Goal: Information Seeking & Learning: Compare options

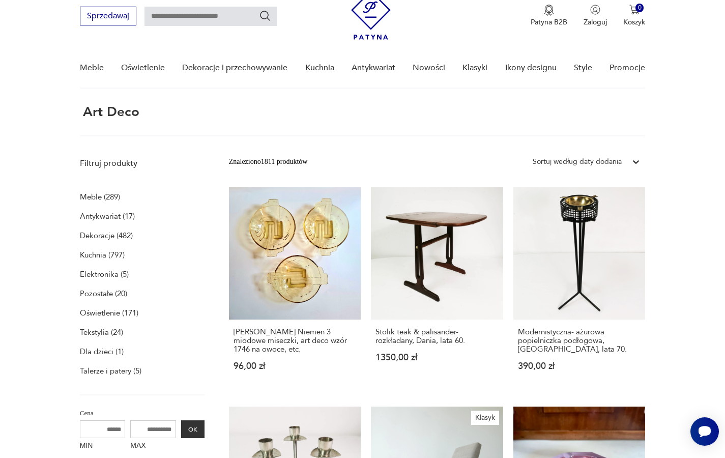
click at [95, 199] on p "Meble (289)" at bounding box center [100, 197] width 40 height 14
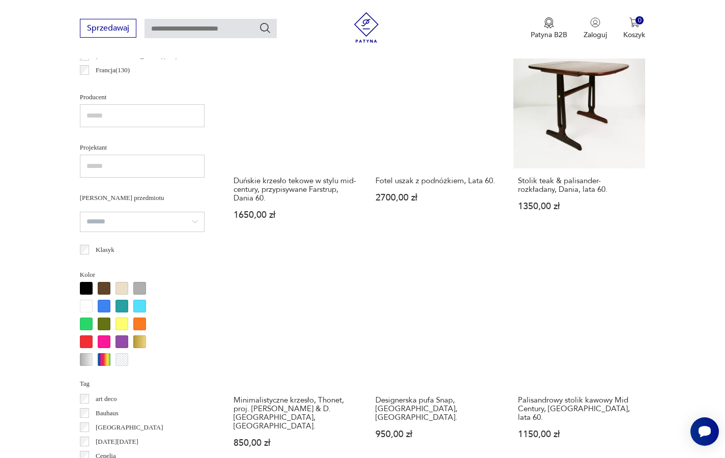
scroll to position [650, 0]
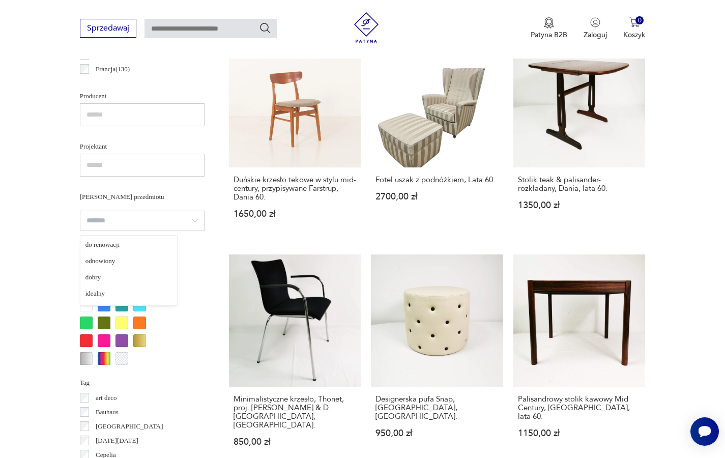
click at [111, 220] on input "search" at bounding box center [142, 221] width 125 height 20
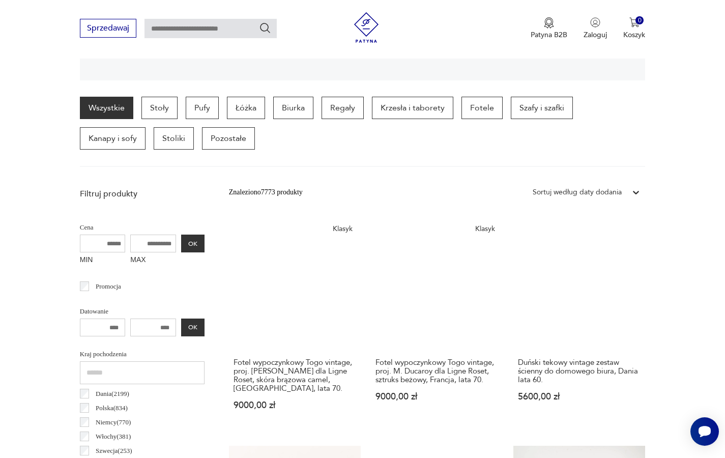
scroll to position [244, 0]
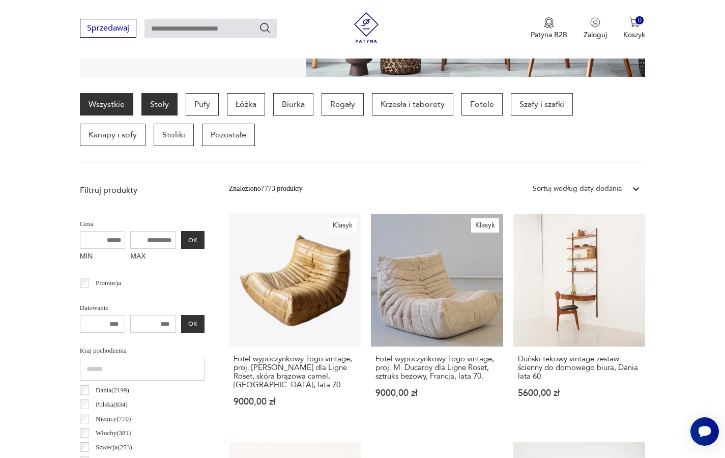
click at [161, 113] on p "Stoły" at bounding box center [159, 104] width 36 height 22
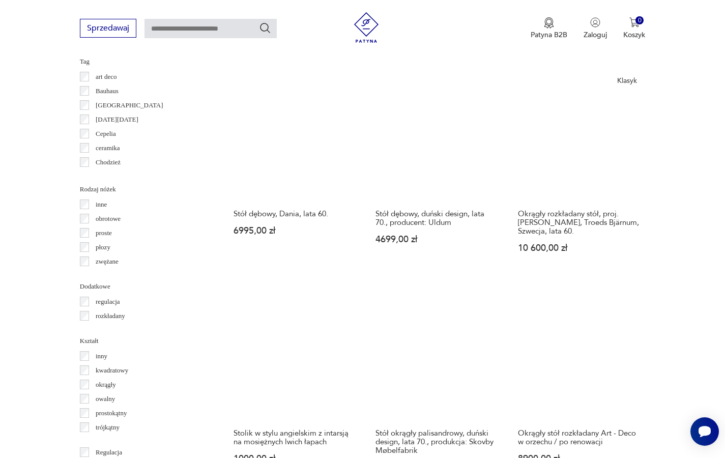
scroll to position [1046, 0]
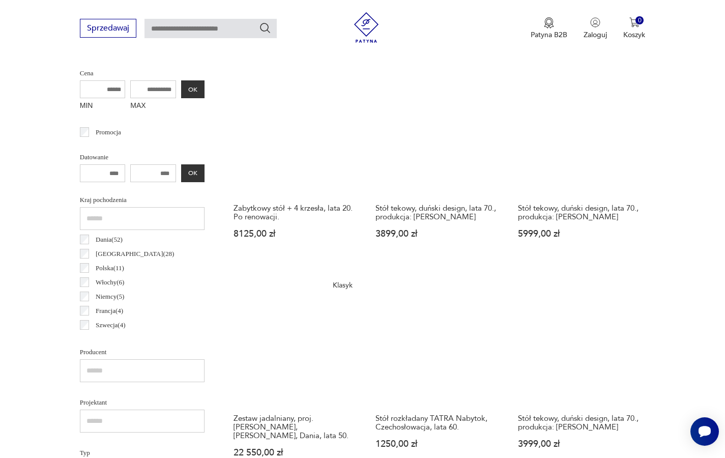
scroll to position [395, 0]
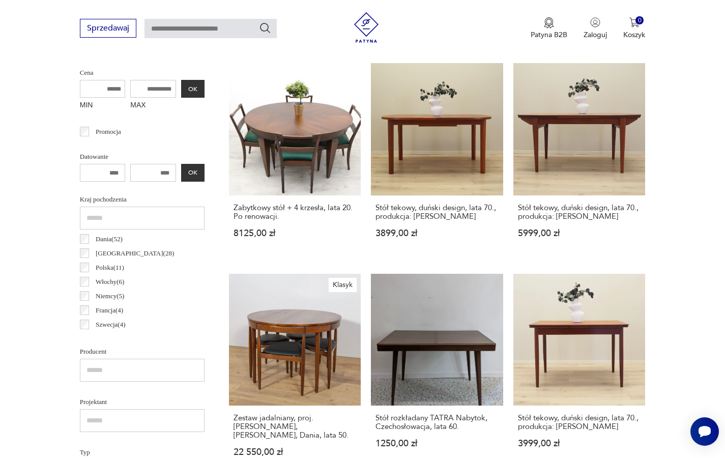
click at [135, 94] on input "MAX" at bounding box center [153, 89] width 46 height 18
type input "****"
click at [181, 89] on button "OK" at bounding box center [192, 89] width 23 height 18
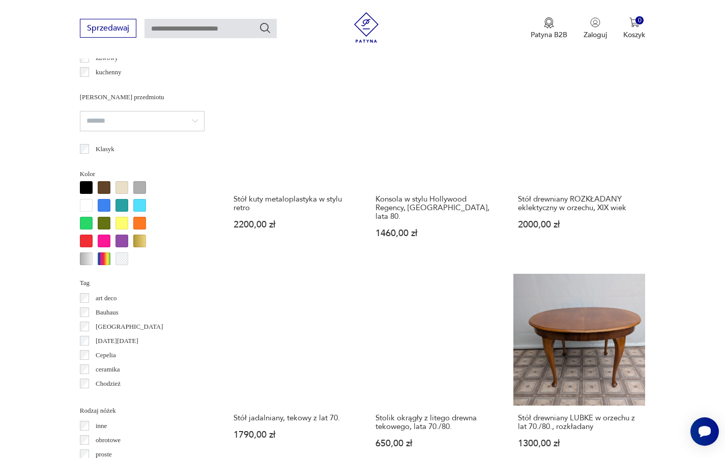
scroll to position [833, 0]
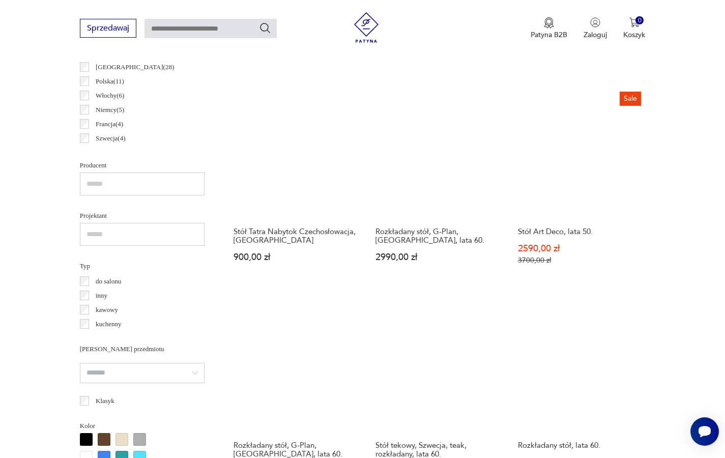
scroll to position [581, 0]
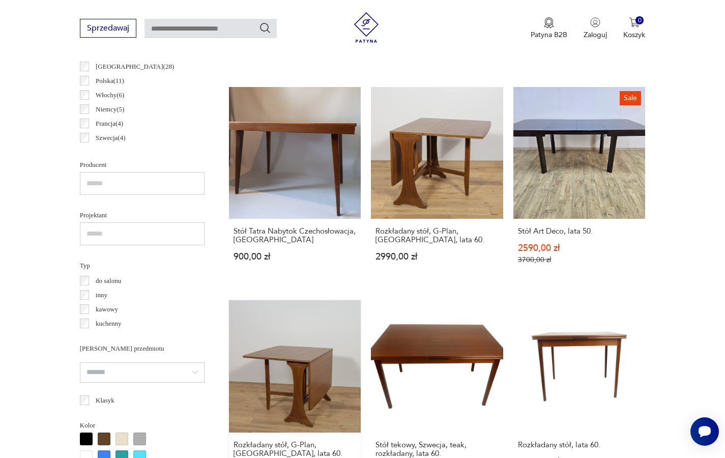
click at [361, 300] on link "Rozkładany stół, G-Plan, Wielka Brytania, lata 60. 2990,00 zł" at bounding box center [295, 397] width 132 height 194
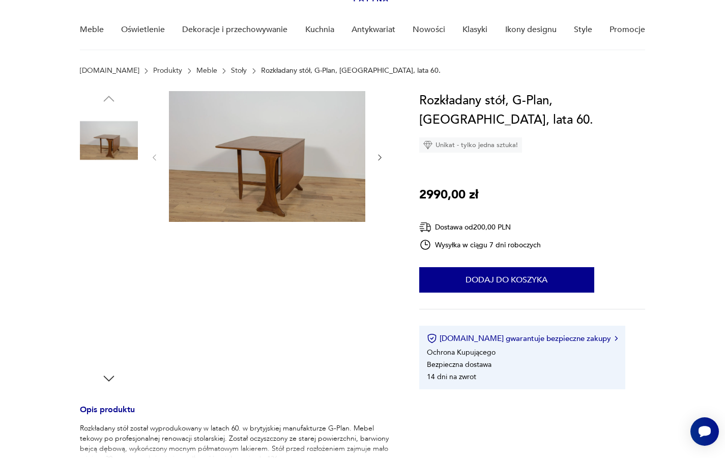
click at [306, 170] on img at bounding box center [267, 156] width 196 height 131
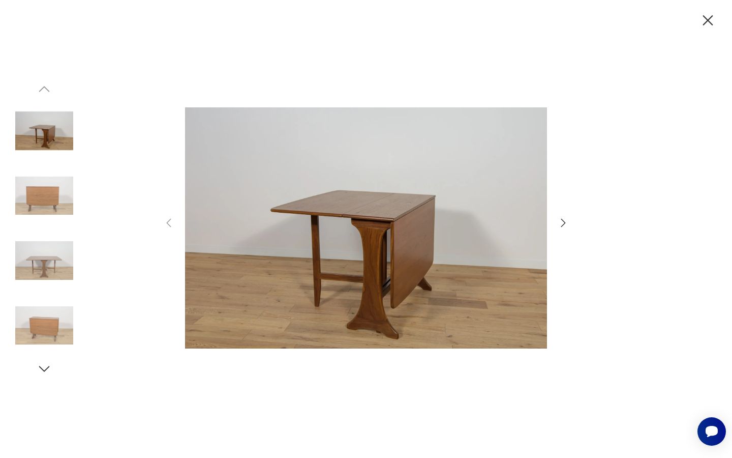
click at [567, 225] on icon "button" at bounding box center [563, 223] width 12 height 12
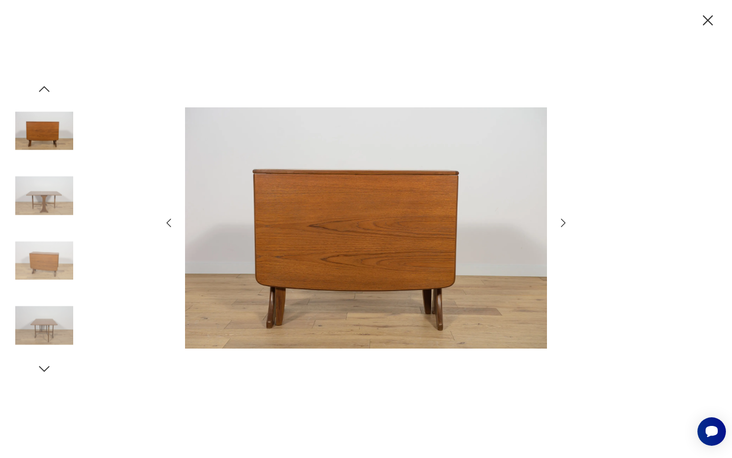
click at [567, 225] on icon "button" at bounding box center [563, 223] width 12 height 12
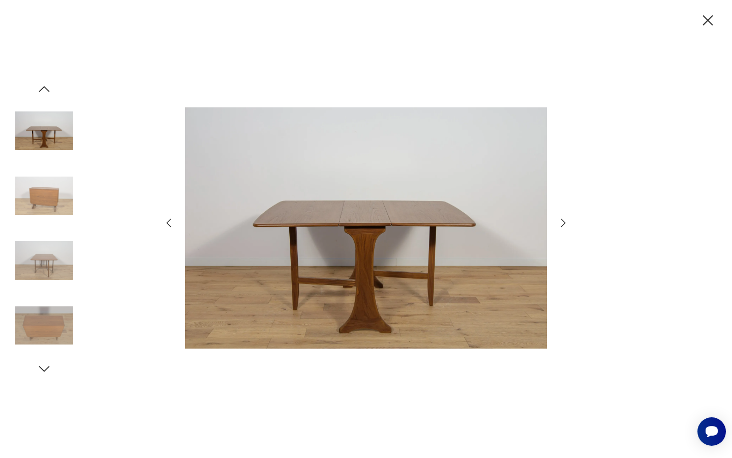
click at [567, 225] on icon "button" at bounding box center [563, 223] width 12 height 12
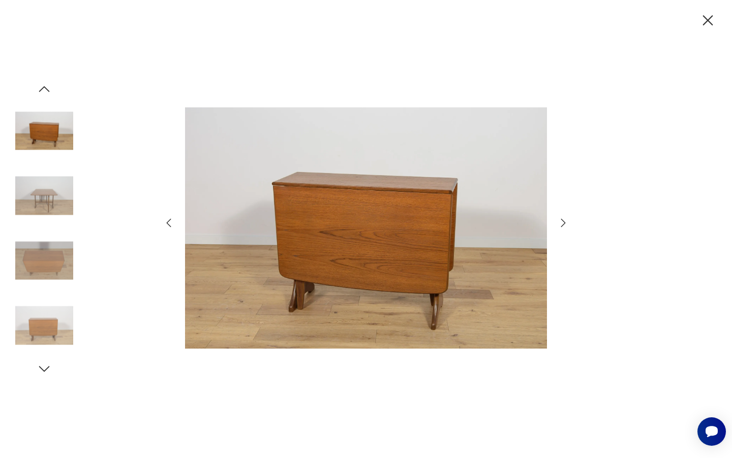
click at [567, 225] on icon "button" at bounding box center [563, 223] width 12 height 12
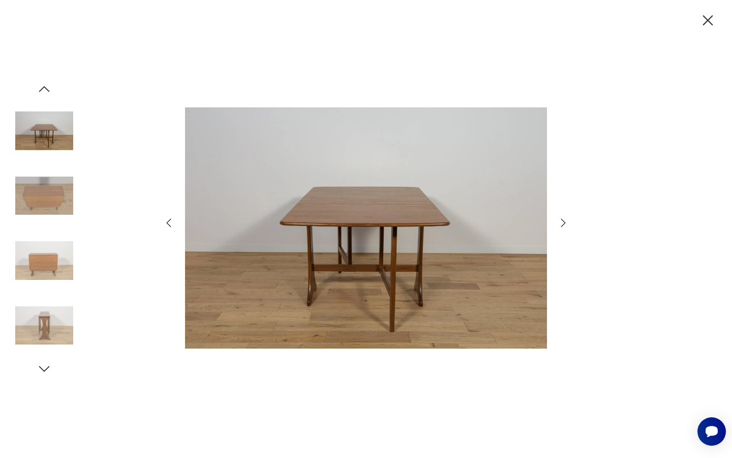
click at [567, 225] on icon "button" at bounding box center [563, 223] width 12 height 12
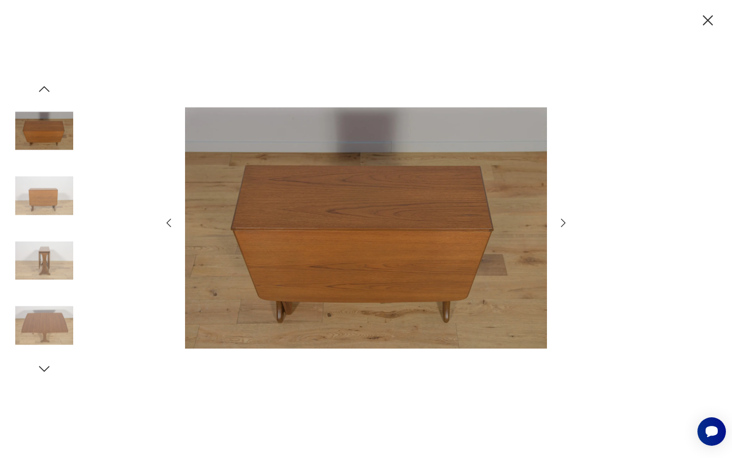
click at [567, 225] on icon "button" at bounding box center [563, 223] width 12 height 12
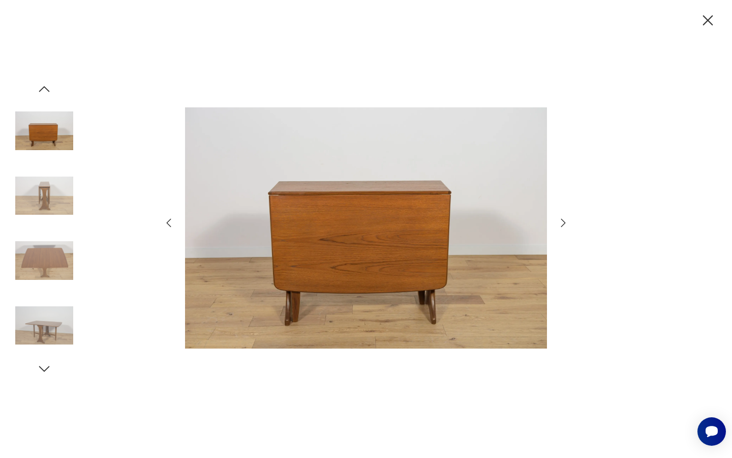
click at [567, 225] on icon "button" at bounding box center [563, 223] width 12 height 12
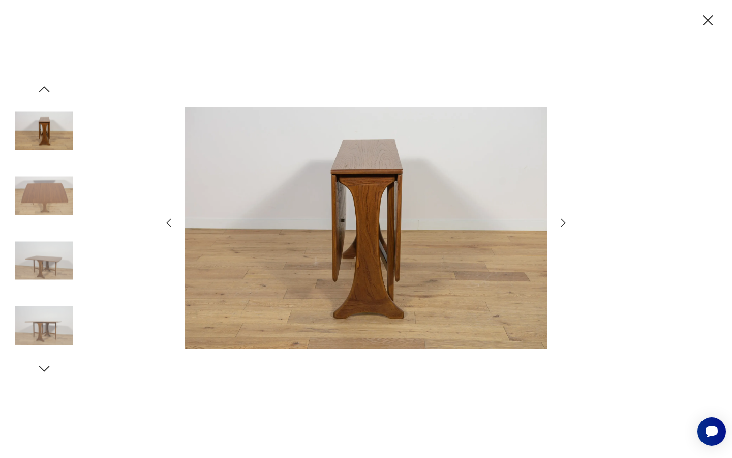
click at [567, 225] on icon "button" at bounding box center [563, 223] width 12 height 12
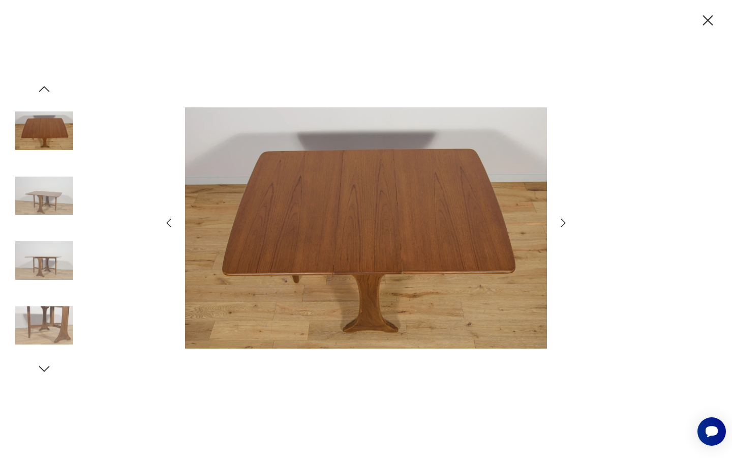
click at [567, 225] on icon "button" at bounding box center [563, 223] width 12 height 12
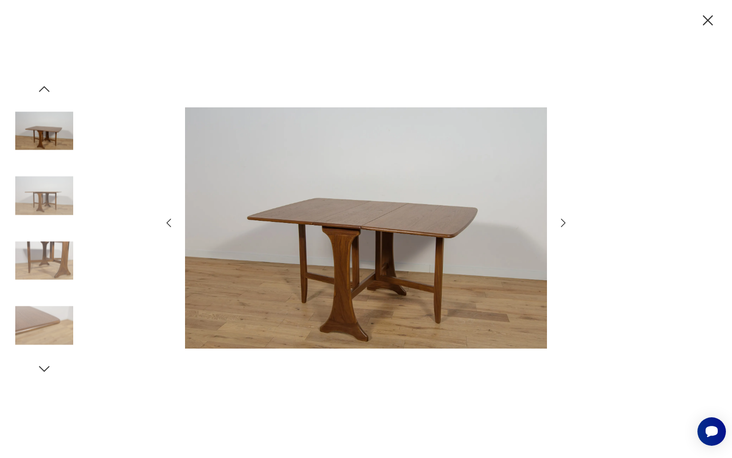
click at [714, 18] on icon "button" at bounding box center [708, 21] width 18 height 18
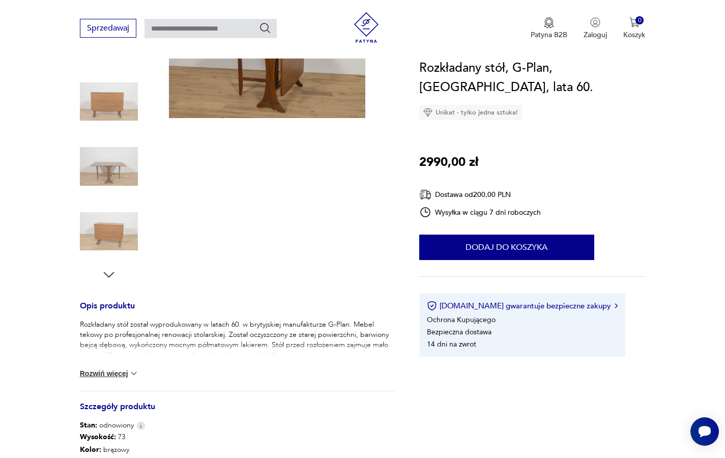
scroll to position [181, 0]
click at [100, 370] on button "Rozwiń więcej" at bounding box center [109, 373] width 59 height 10
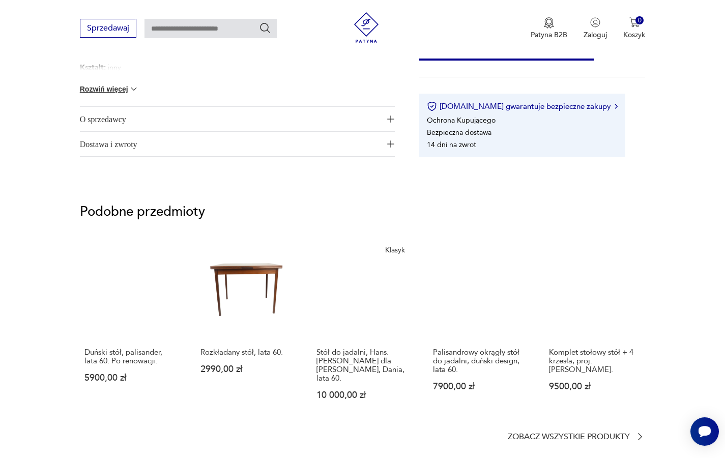
scroll to position [628, 0]
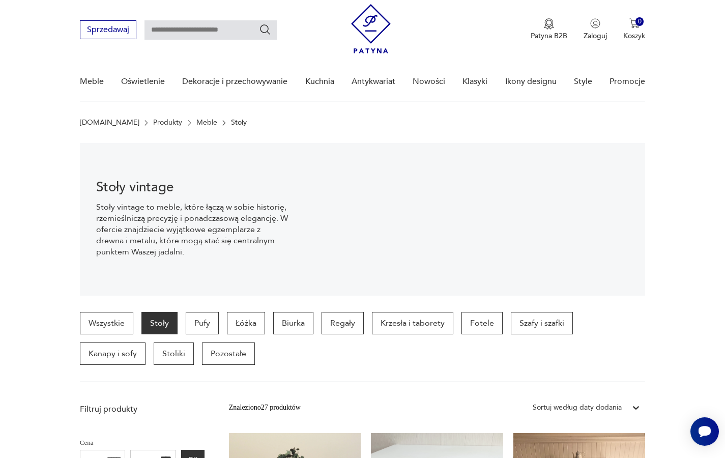
scroll to position [23, 0]
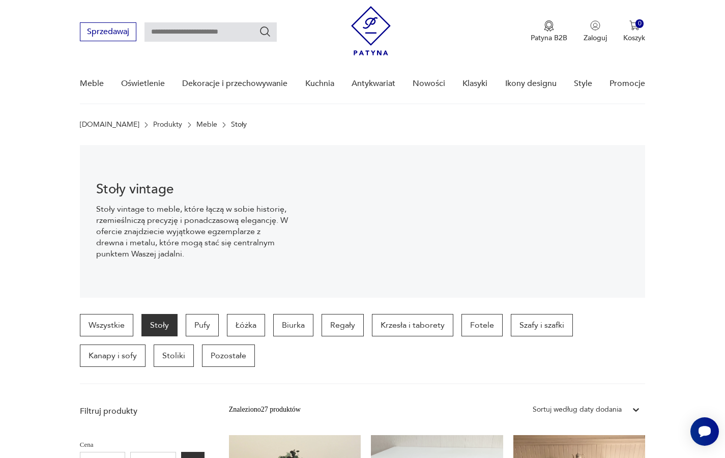
click at [179, 35] on input "text" at bounding box center [210, 31] width 132 height 19
type input "******"
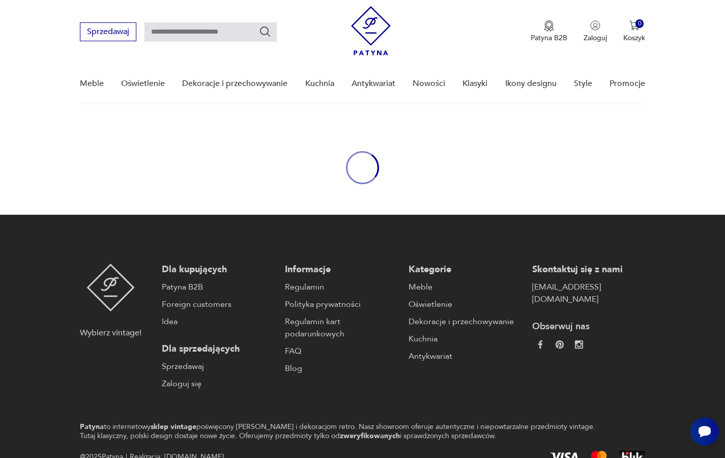
type input "******"
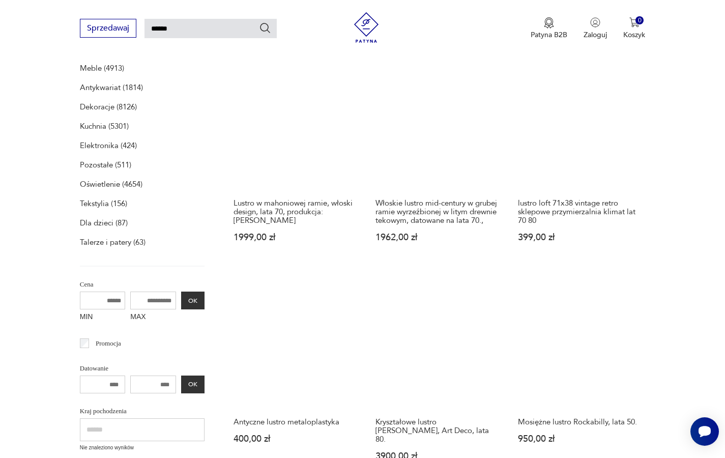
scroll to position [198, 0]
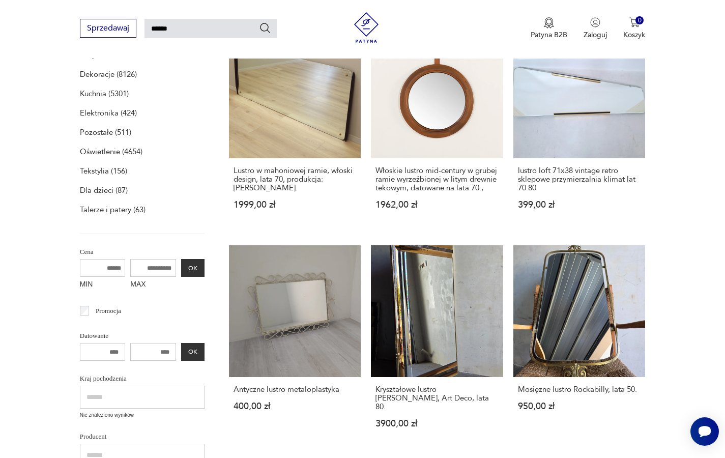
click at [132, 266] on input "MAX" at bounding box center [153, 268] width 46 height 18
type input "****"
click at [181, 274] on button "OK" at bounding box center [192, 268] width 23 height 18
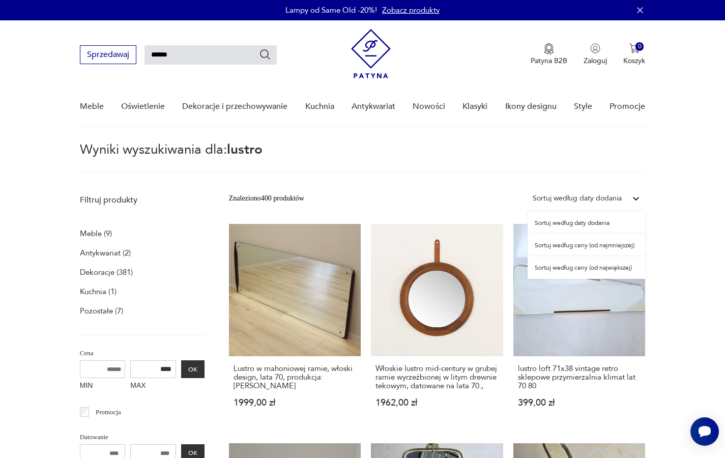
click at [623, 197] on div "Sortuj według daty dodania" at bounding box center [576, 198] width 99 height 13
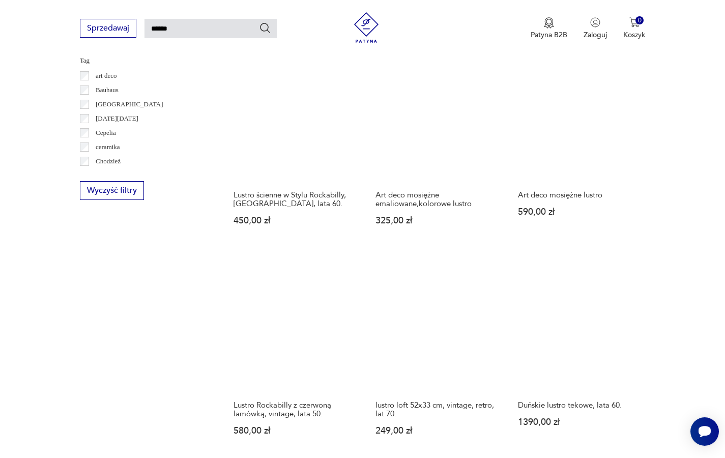
scroll to position [614, 0]
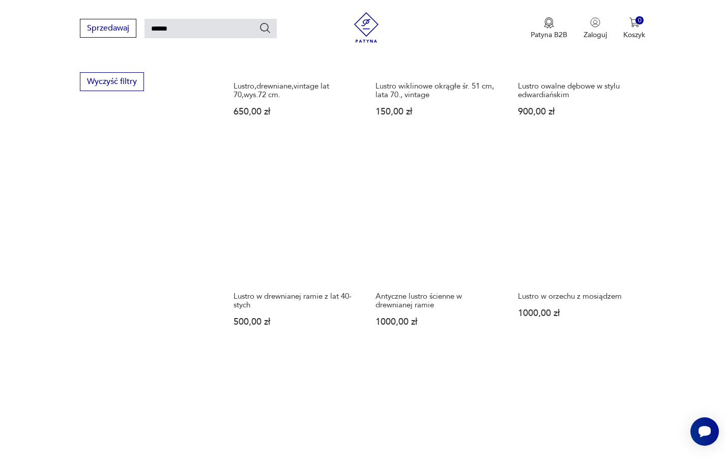
scroll to position [712, 0]
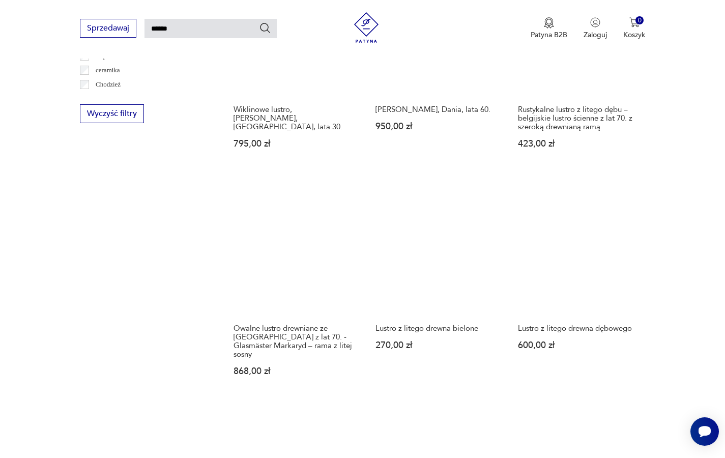
scroll to position [681, 0]
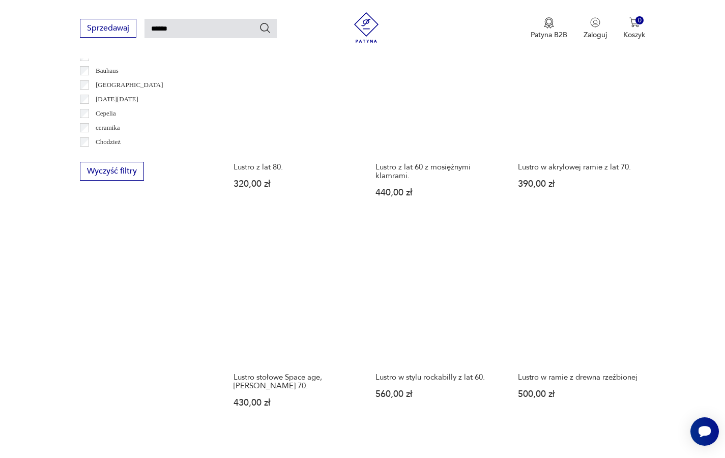
scroll to position [626, 0]
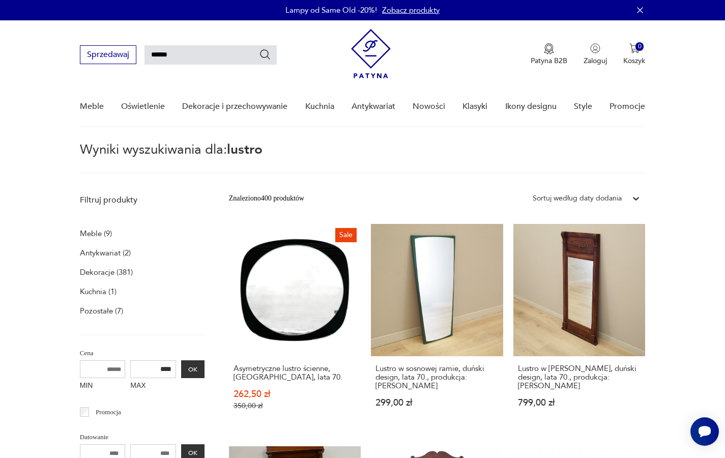
click at [196, 57] on input "******" at bounding box center [210, 54] width 132 height 19
type input "*******"
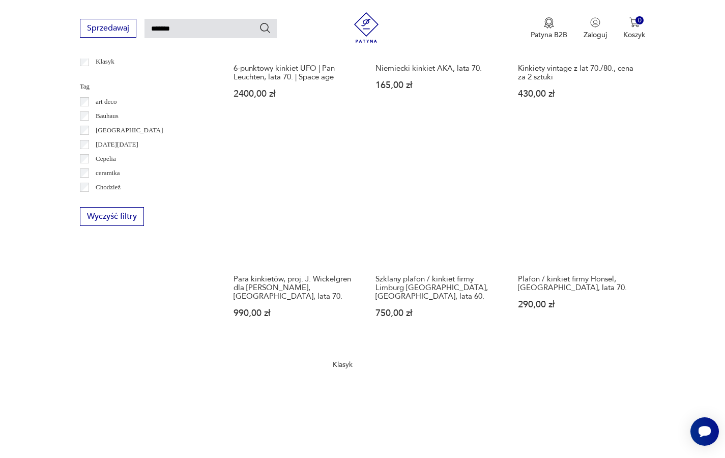
scroll to position [505, 0]
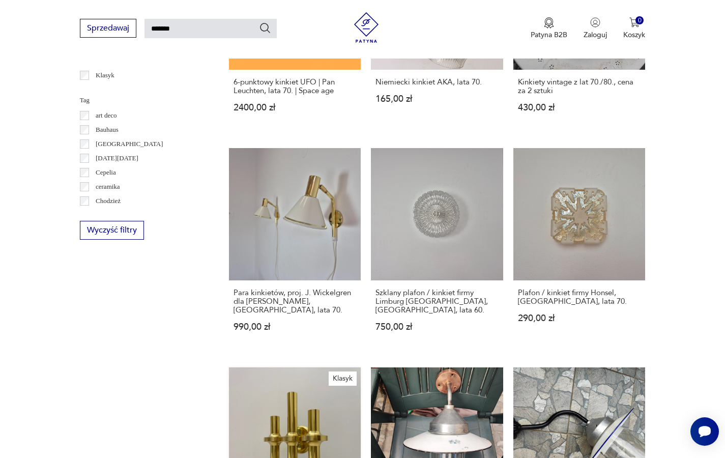
click at [361, 367] on link "Klasyk Kinkiet, G. Sciolari, Włochy, lata 70. 1399,00 zł" at bounding box center [295, 464] width 132 height 194
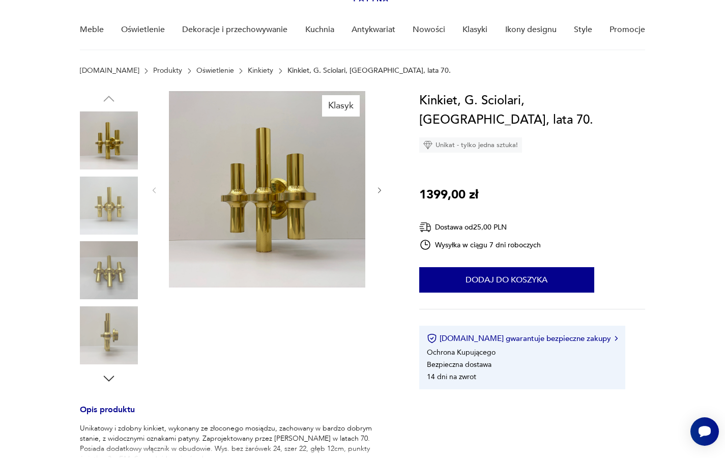
click at [380, 189] on icon "button" at bounding box center [379, 190] width 9 height 9
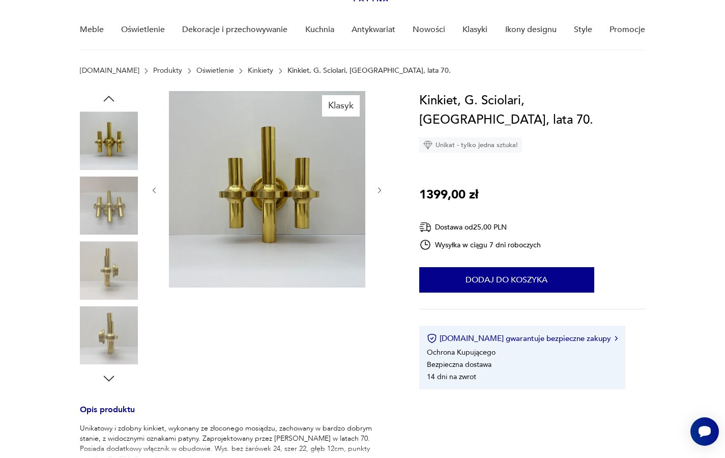
click at [380, 189] on icon "button" at bounding box center [379, 190] width 9 height 9
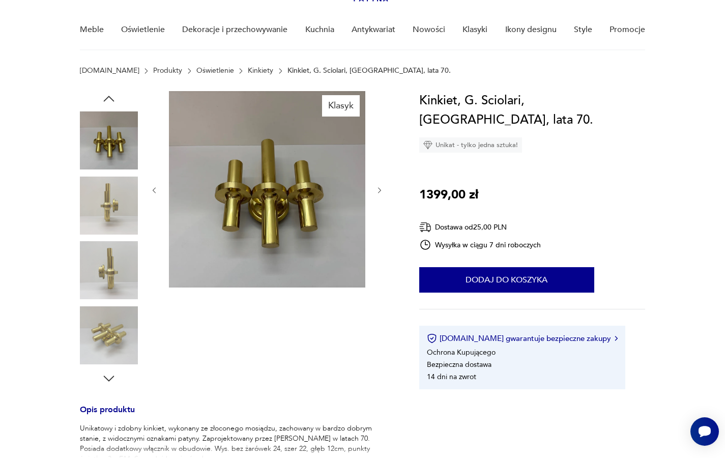
click at [380, 189] on icon "button" at bounding box center [379, 190] width 9 height 9
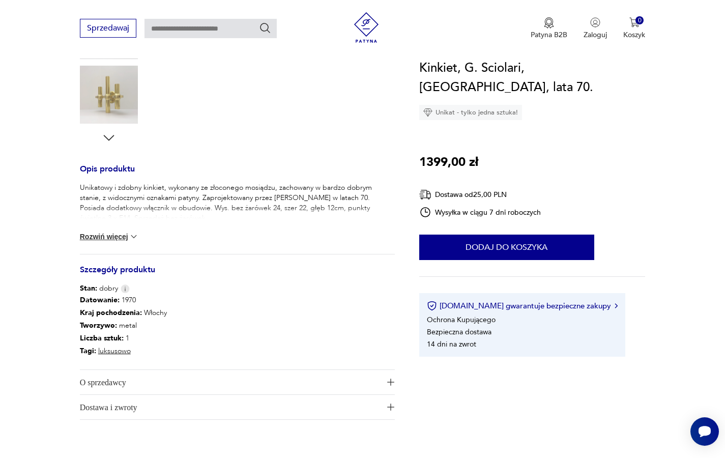
scroll to position [318, 0]
type input "*******"
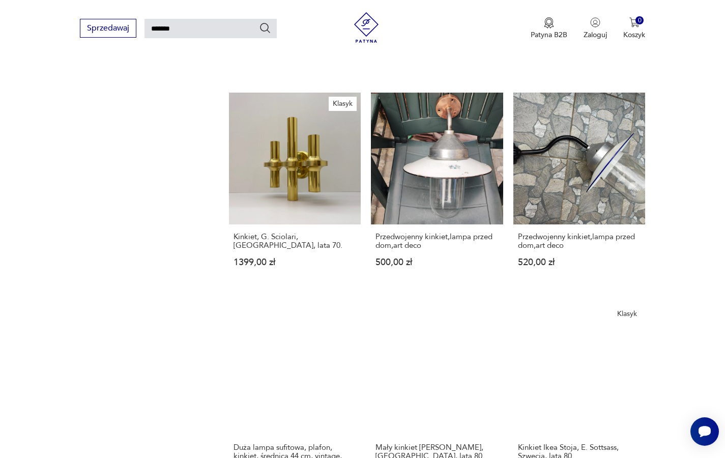
scroll to position [704, 0]
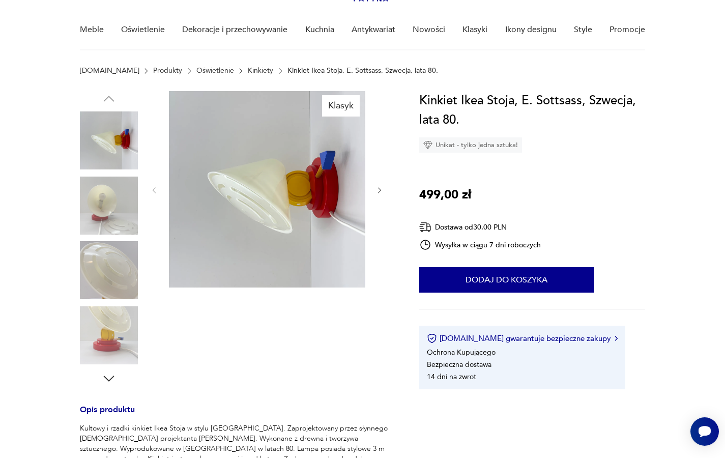
click at [378, 190] on icon "button" at bounding box center [379, 190] width 9 height 9
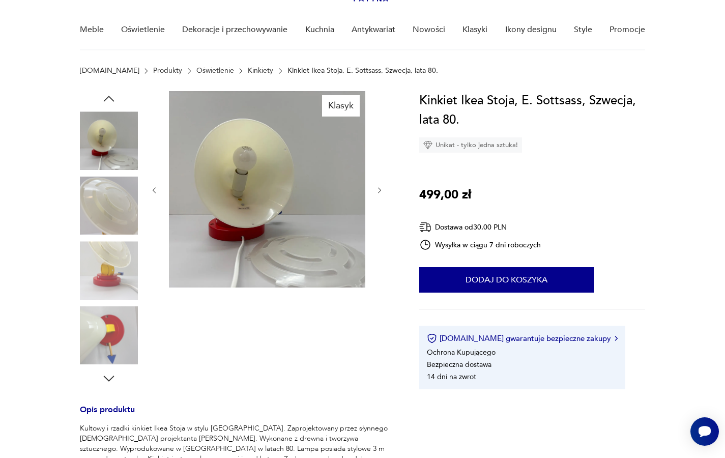
click at [378, 190] on icon "button" at bounding box center [379, 190] width 9 height 9
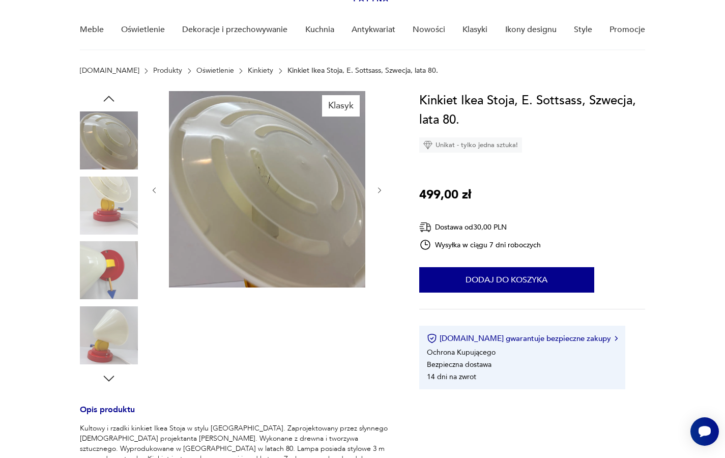
click at [378, 190] on icon "button" at bounding box center [379, 190] width 9 height 9
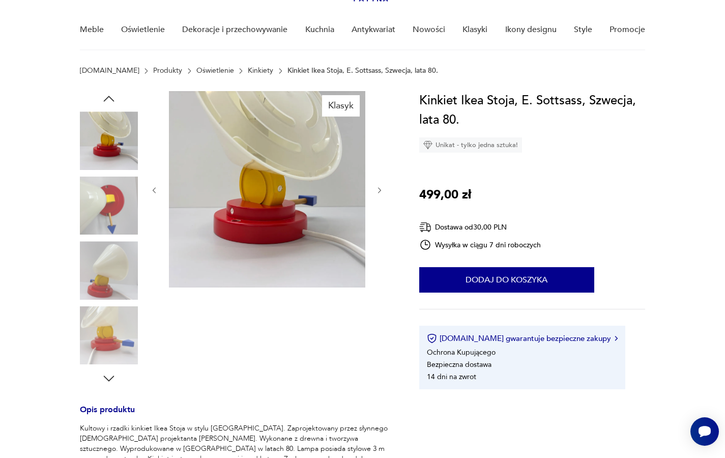
type input "*******"
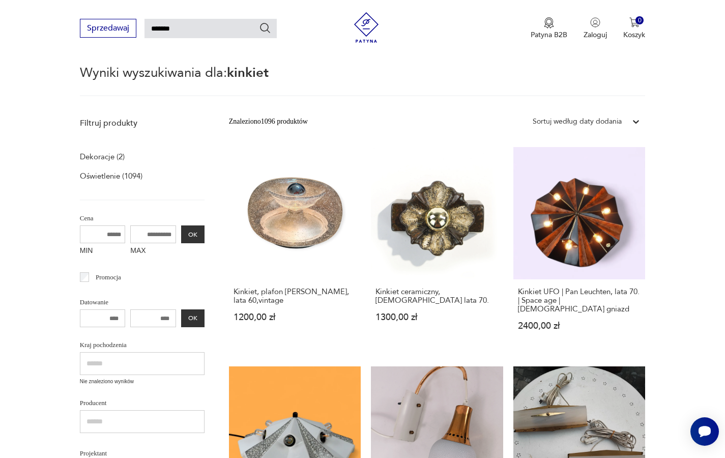
scroll to position [633, 0]
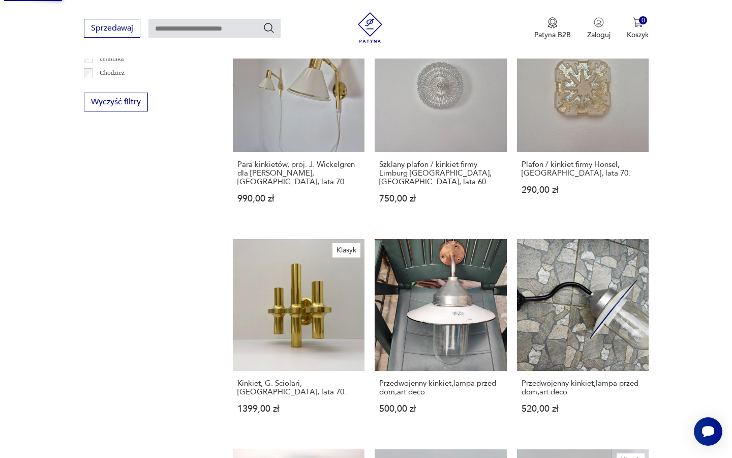
scroll to position [77, 0]
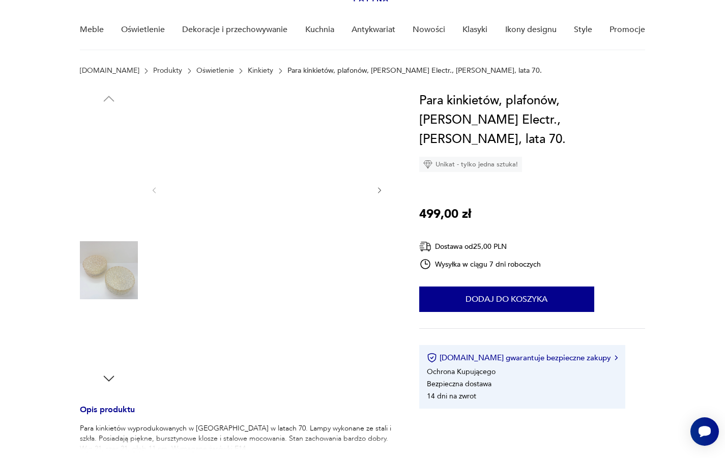
click at [337, 207] on img at bounding box center [267, 189] width 196 height 196
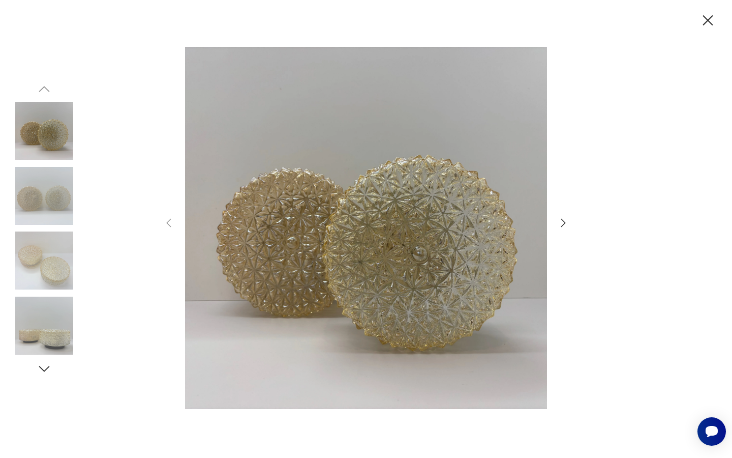
click at [563, 221] on icon "button" at bounding box center [563, 223] width 12 height 12
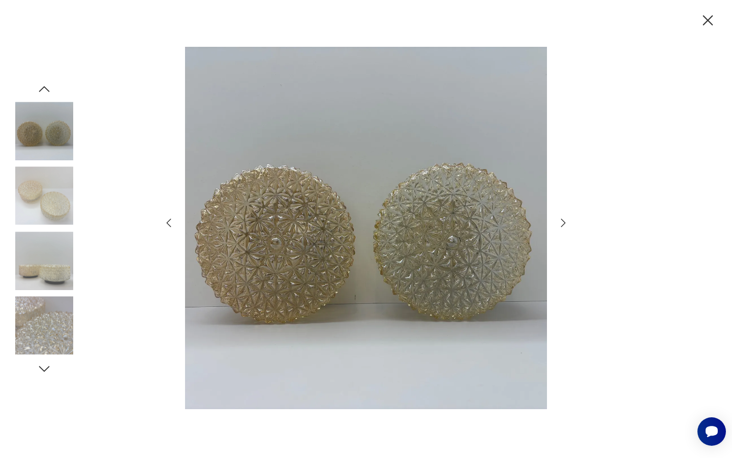
click at [563, 221] on icon "button" at bounding box center [563, 223] width 12 height 12
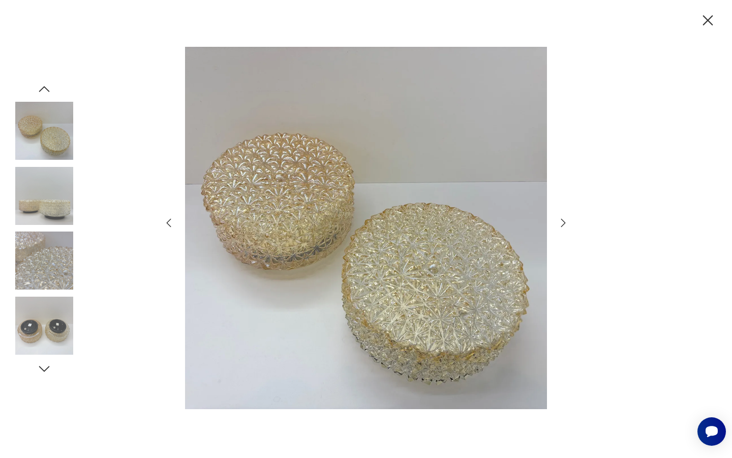
click at [563, 221] on icon "button" at bounding box center [563, 223] width 12 height 12
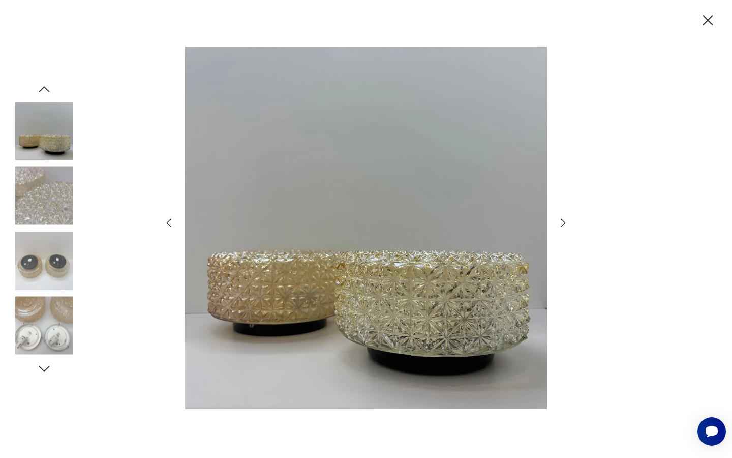
click at [563, 221] on icon "button" at bounding box center [563, 223] width 12 height 12
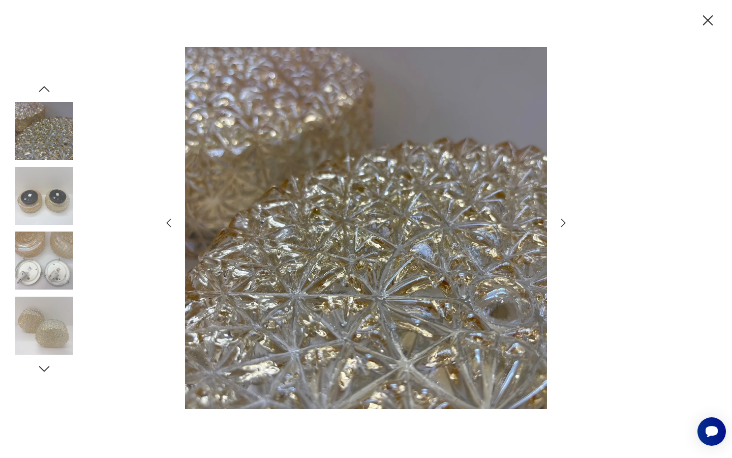
click at [563, 221] on icon "button" at bounding box center [563, 223] width 12 height 12
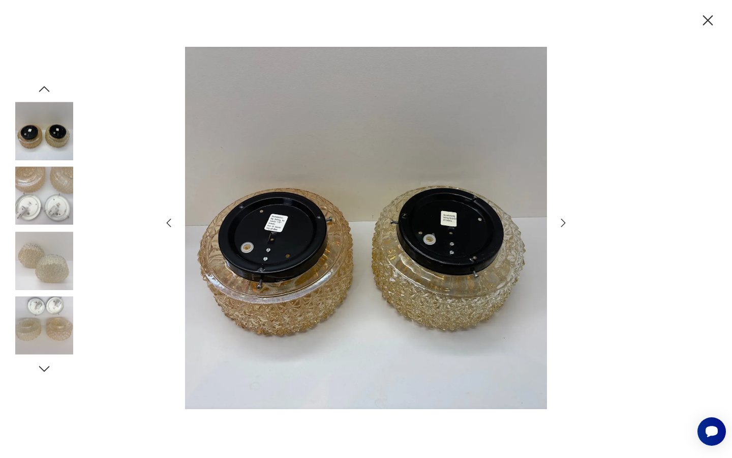
type input "*******"
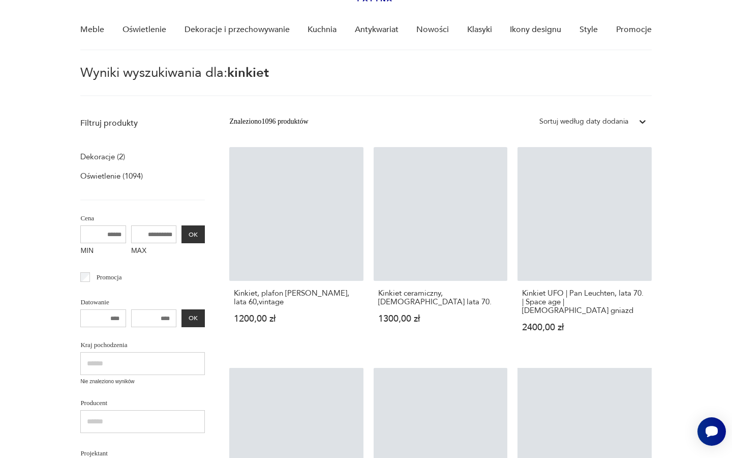
scroll to position [621, 0]
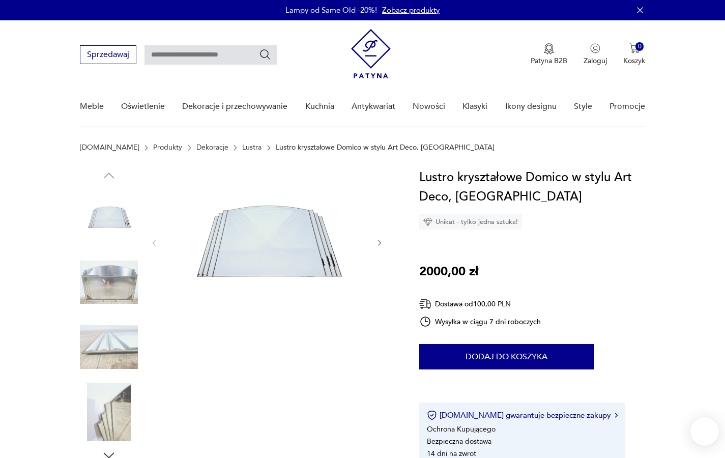
click at [265, 240] on img at bounding box center [267, 241] width 196 height 147
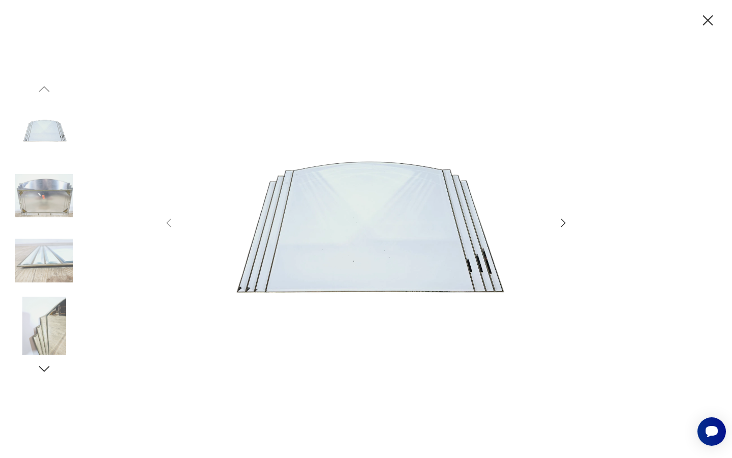
click at [563, 222] on icon "button" at bounding box center [563, 223] width 12 height 12
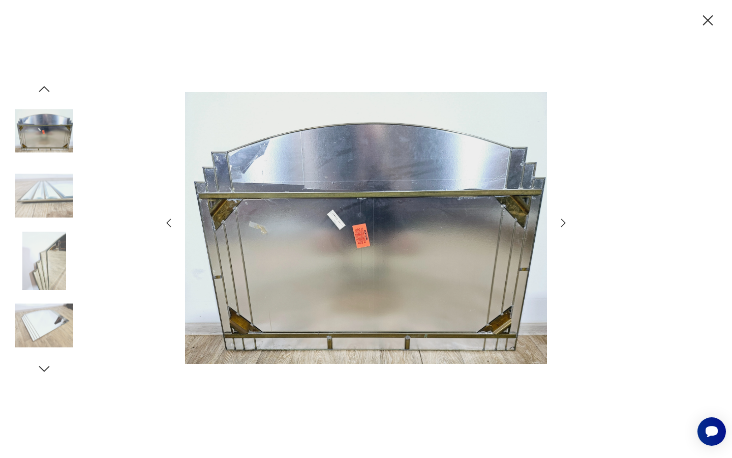
click at [563, 222] on icon "button" at bounding box center [563, 223] width 12 height 12
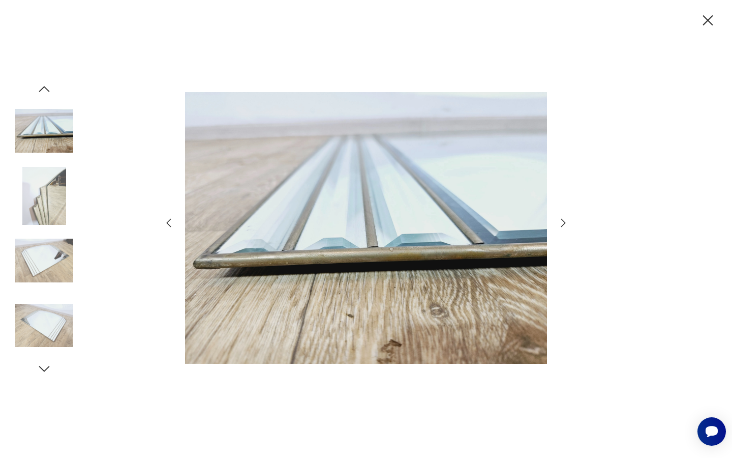
click at [563, 222] on icon "button" at bounding box center [563, 223] width 12 height 12
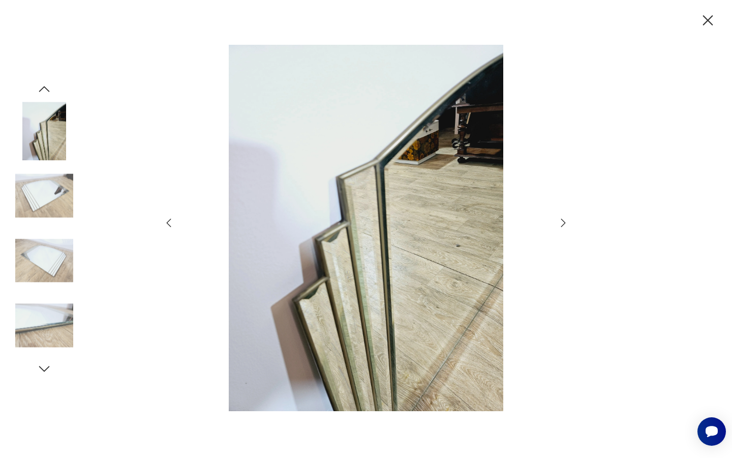
click at [563, 222] on icon "button" at bounding box center [563, 223] width 12 height 12
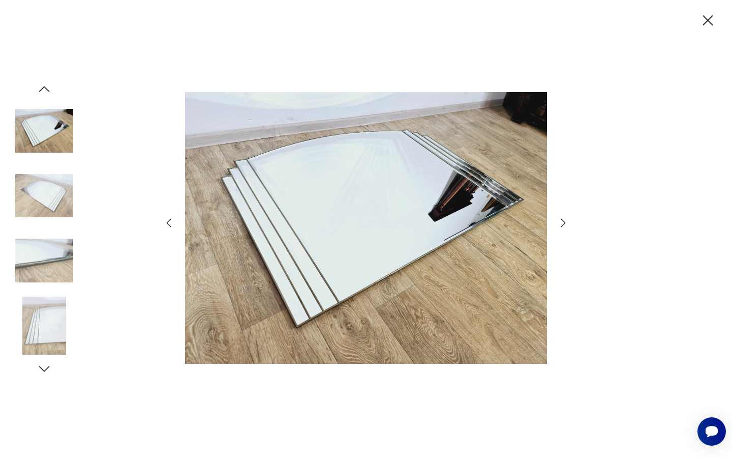
click at [563, 222] on icon "button" at bounding box center [563, 223] width 12 height 12
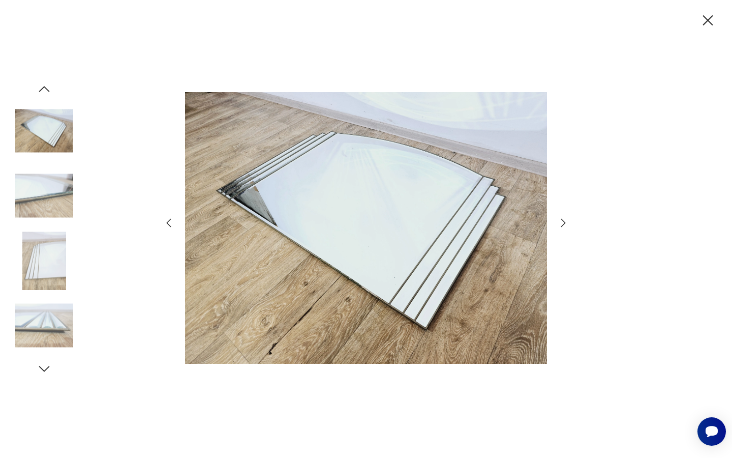
click at [563, 222] on icon "button" at bounding box center [563, 223] width 12 height 12
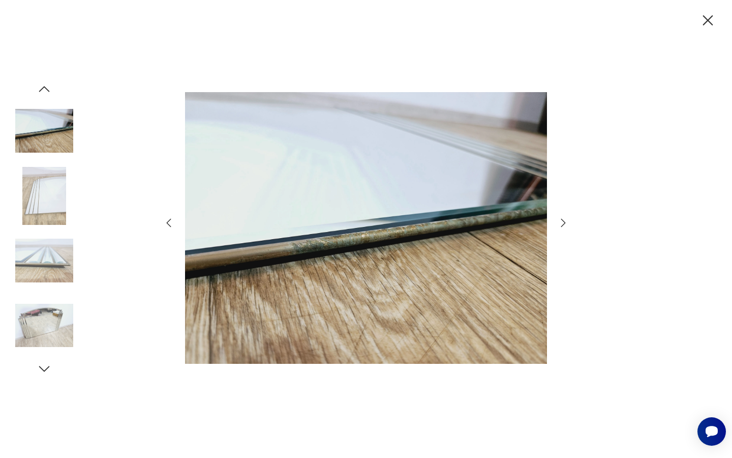
click at [563, 222] on icon "button" at bounding box center [563, 223] width 12 height 12
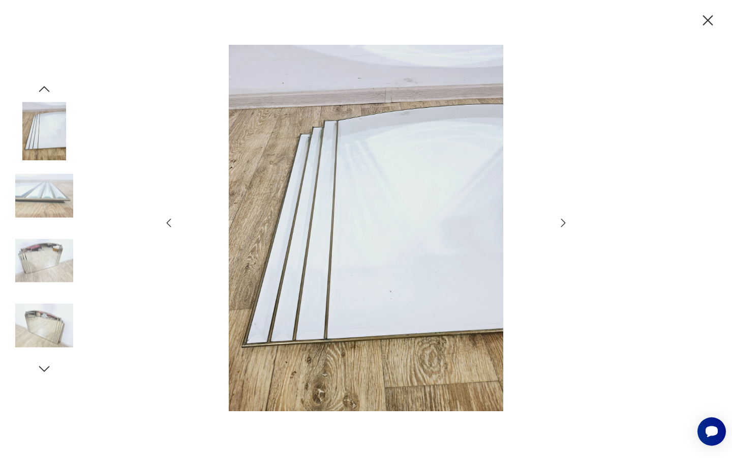
click at [563, 222] on icon "button" at bounding box center [563, 223] width 12 height 12
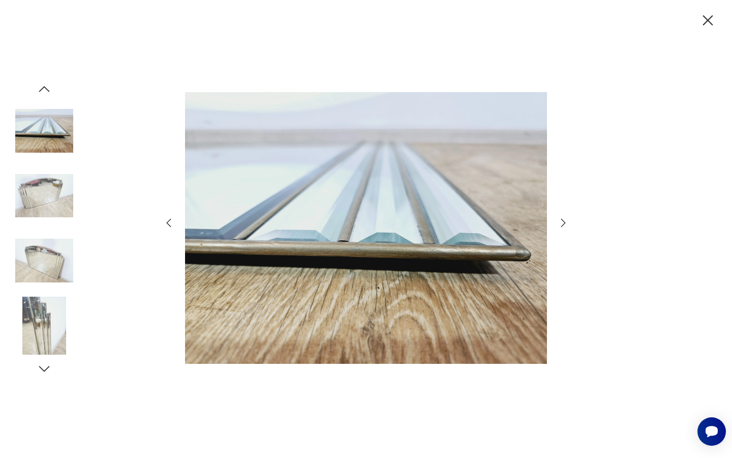
click at [563, 222] on icon "button" at bounding box center [563, 223] width 12 height 12
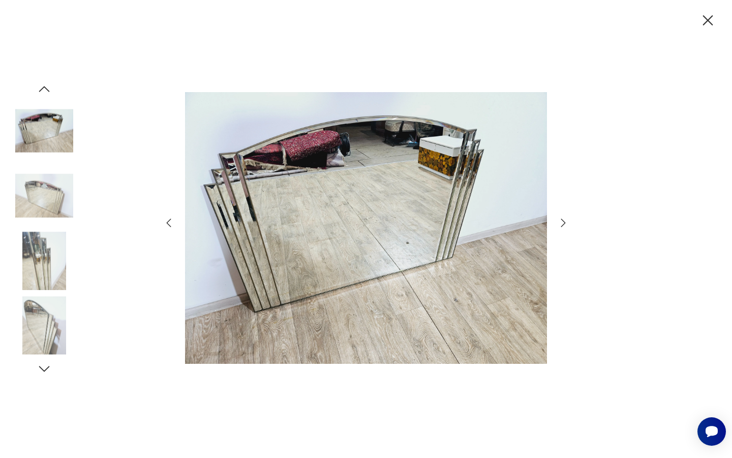
click at [563, 222] on icon "button" at bounding box center [563, 223] width 12 height 12
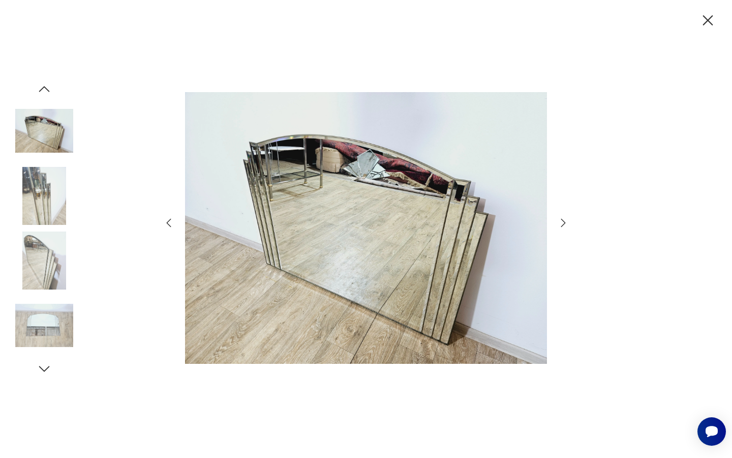
click at [563, 222] on icon "button" at bounding box center [563, 223] width 12 height 12
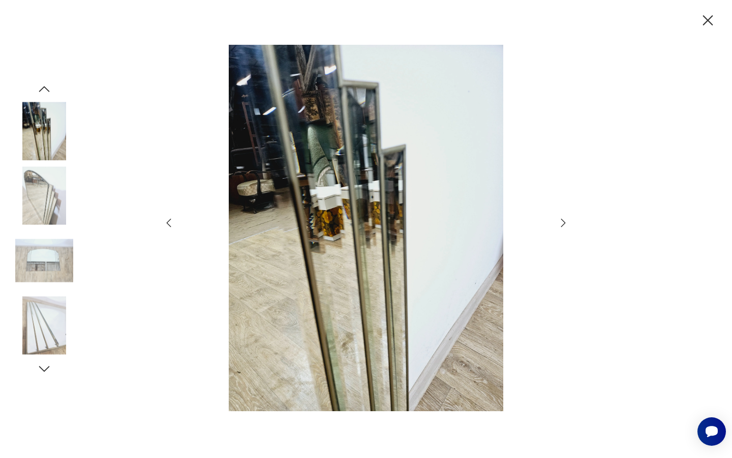
click at [705, 15] on icon "button" at bounding box center [708, 21] width 18 height 18
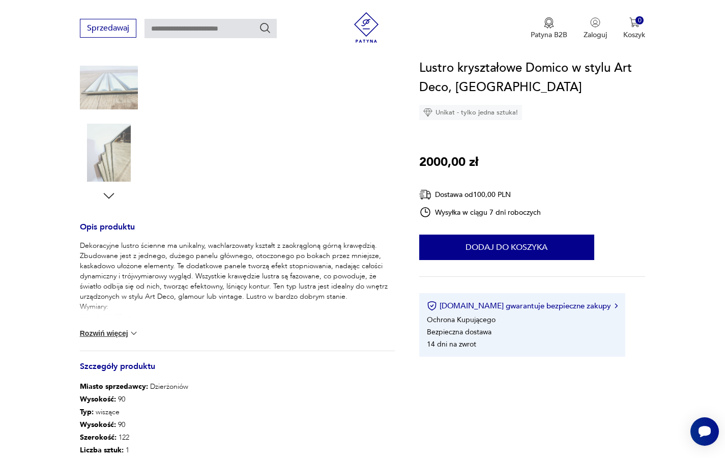
scroll to position [260, 0]
click at [104, 331] on button "Rozwiń więcej" at bounding box center [109, 332] width 59 height 10
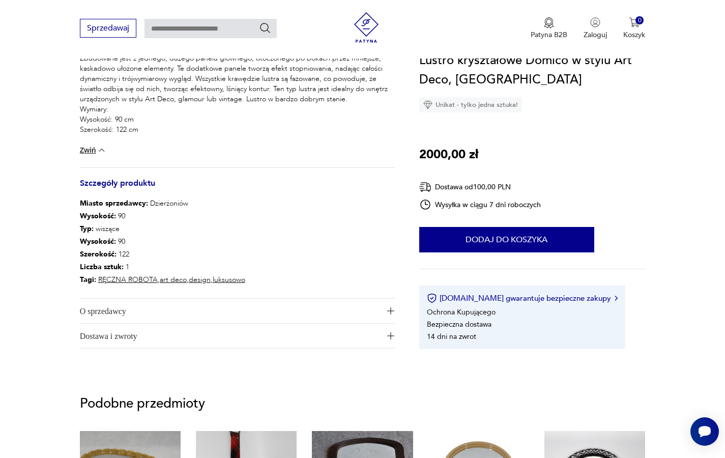
scroll to position [457, 0]
click at [96, 310] on span "O sprzedawcy" at bounding box center [230, 310] width 301 height 24
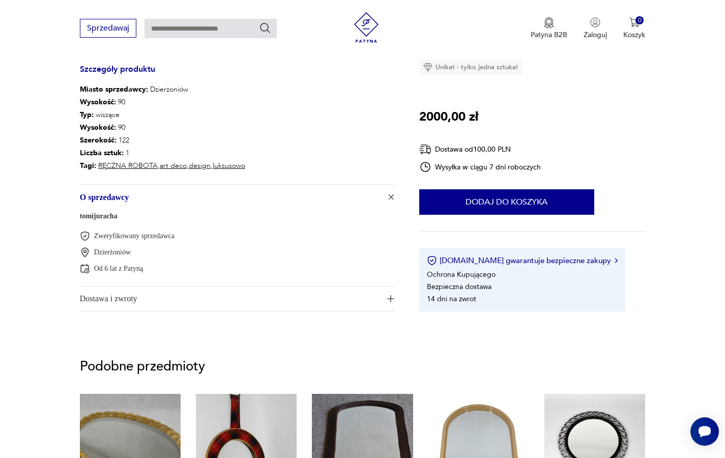
scroll to position [572, 0]
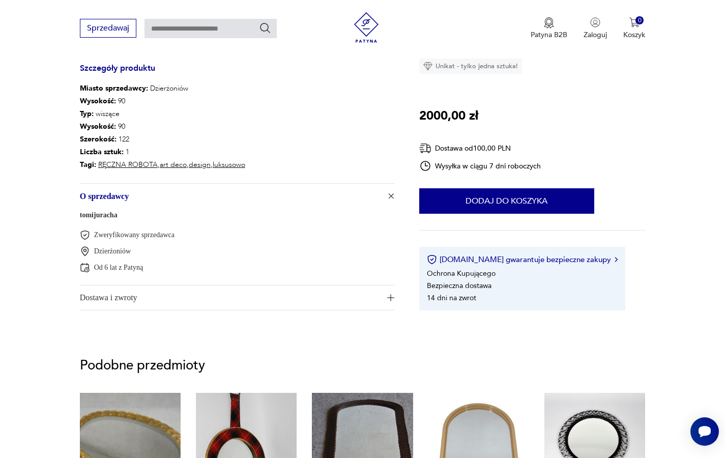
click at [103, 300] on span "Dostawa i zwroty" at bounding box center [230, 297] width 301 height 24
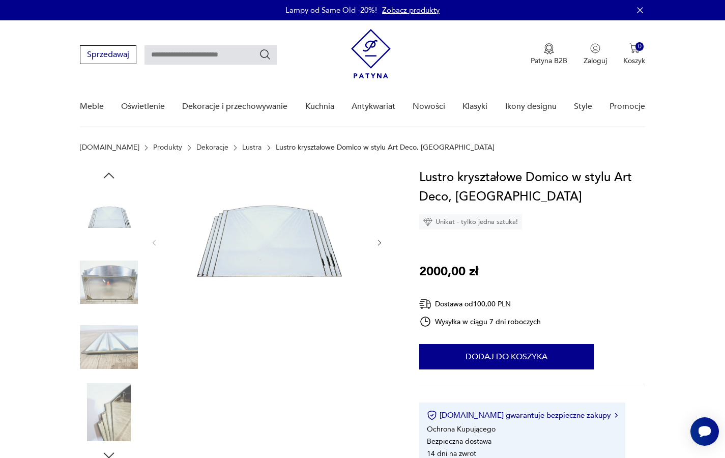
scroll to position [0, 0]
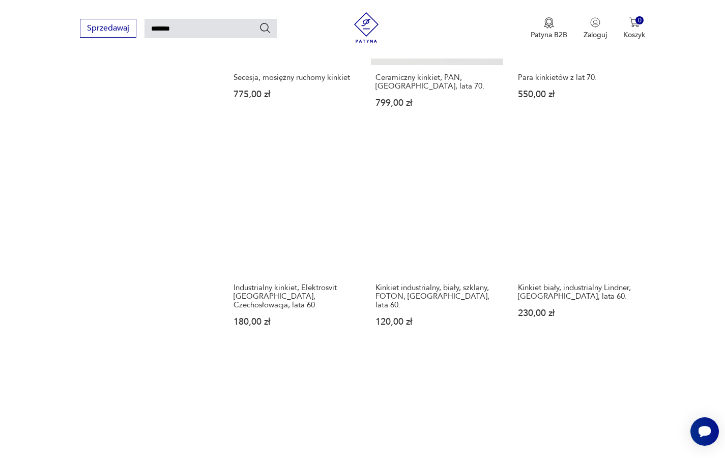
scroll to position [712, 0]
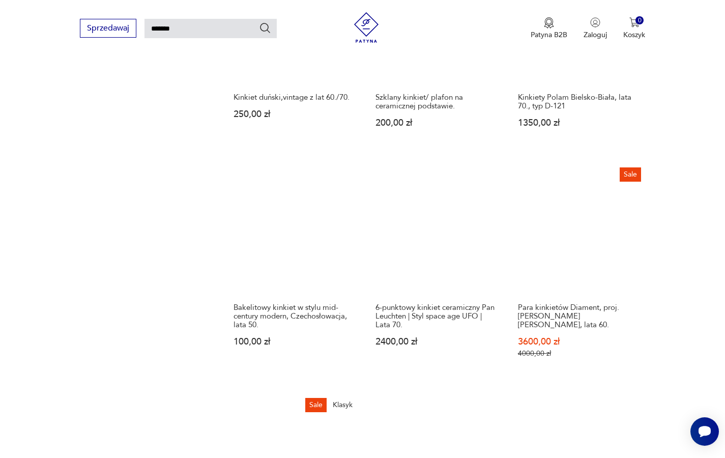
scroll to position [713, 0]
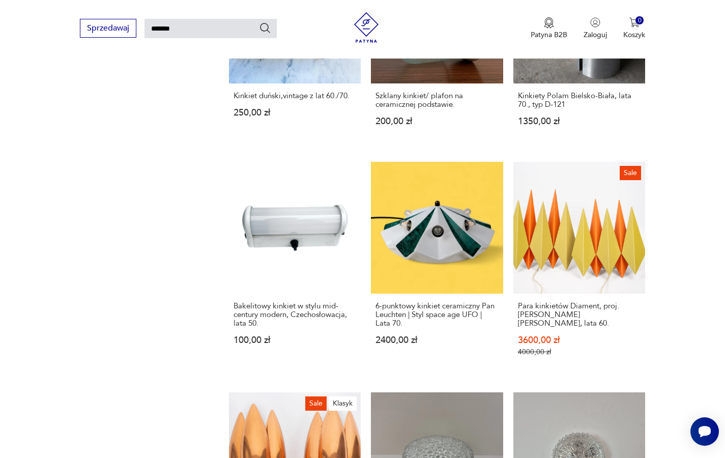
click at [193, 24] on input "*******" at bounding box center [210, 28] width 132 height 19
type input "**********"
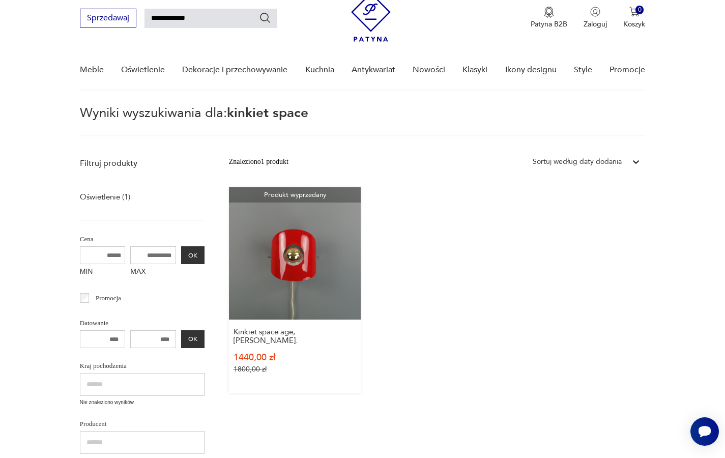
click at [265, 246] on link "Produkt wyprzedany Kinkiet space age, Polam. 1440,00 zł 1800,00 zł" at bounding box center [295, 290] width 132 height 206
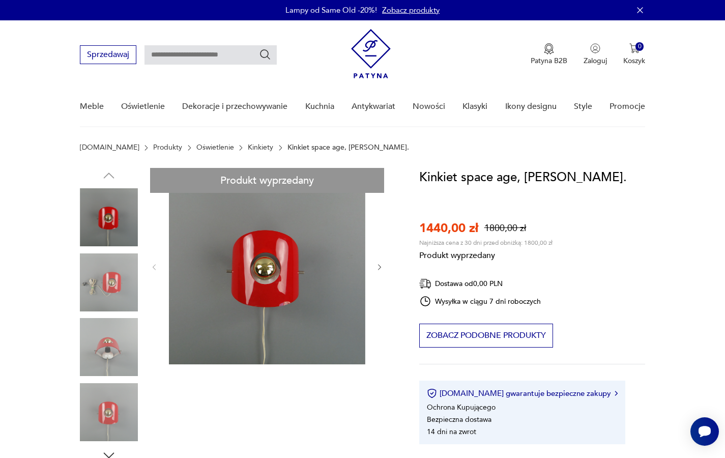
click at [91, 283] on div "Produkt wyprzedany Opis produktu Kinkiet Space Age. Wytwórnia : Warszawskie Zak…" at bounding box center [237, 423] width 315 height 511
click at [107, 337] on div "Produkt wyprzedany Opis produktu Kinkiet Space Age. Wytwórnia : Warszawskie Zak…" at bounding box center [237, 423] width 315 height 511
click at [366, 47] on img at bounding box center [371, 53] width 40 height 49
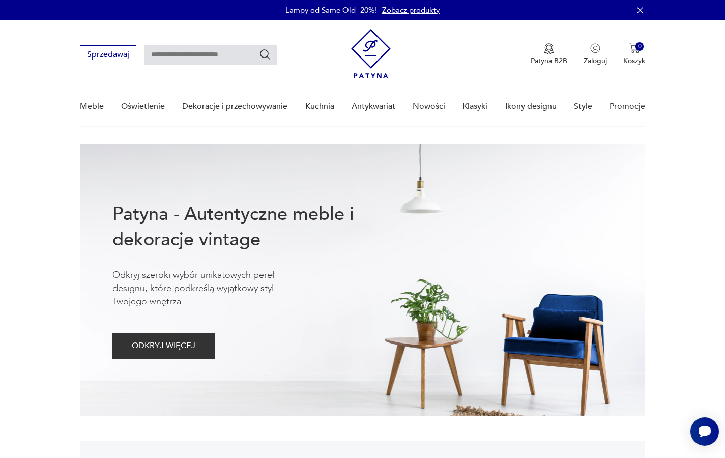
click at [224, 48] on input "text" at bounding box center [210, 54] width 132 height 19
type input "*****"
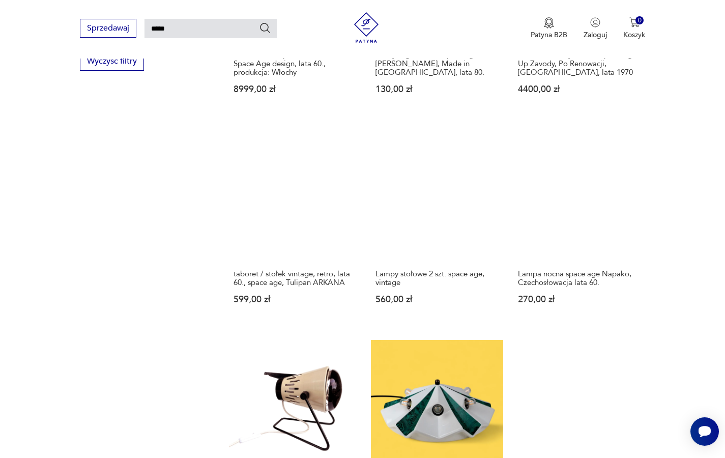
scroll to position [759, 0]
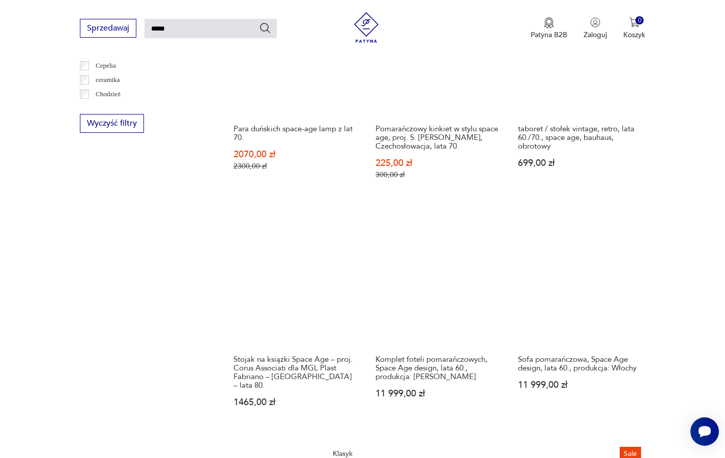
scroll to position [690, 0]
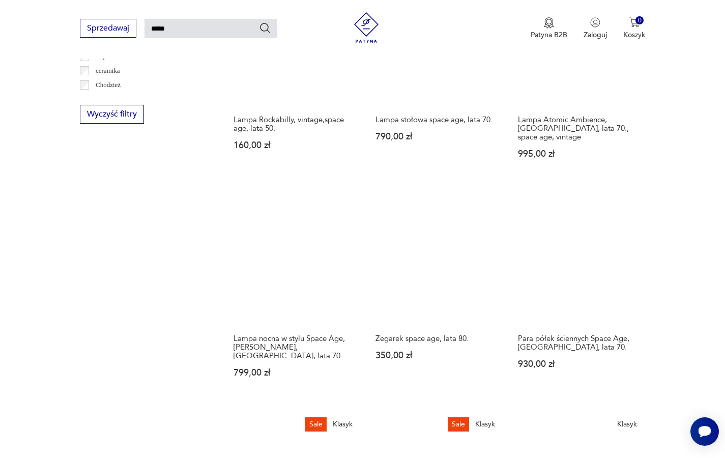
scroll to position [699, 0]
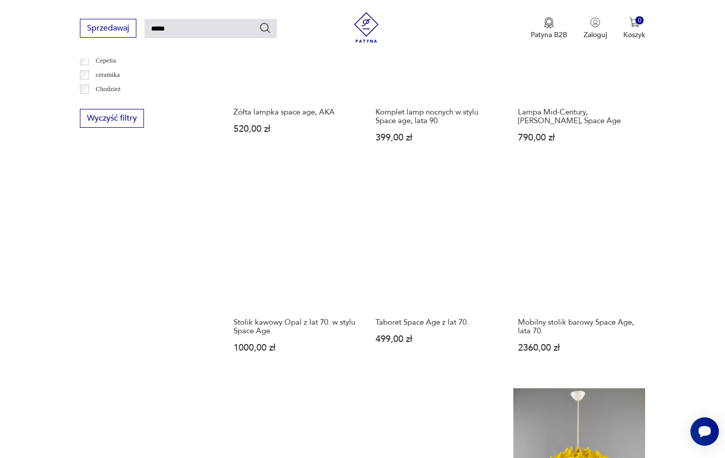
scroll to position [695, 0]
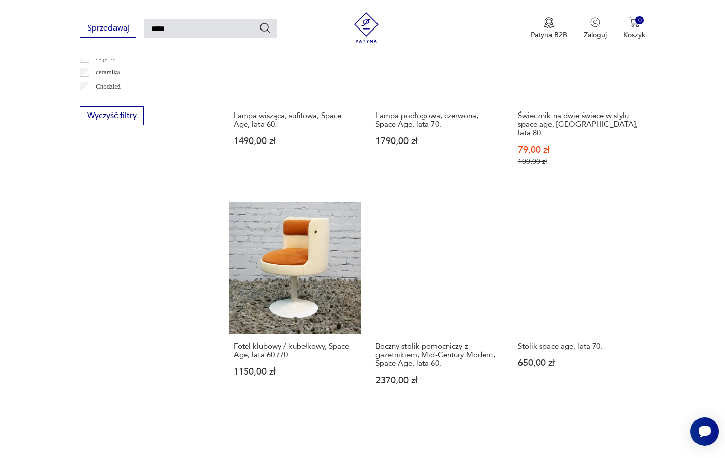
scroll to position [698, 0]
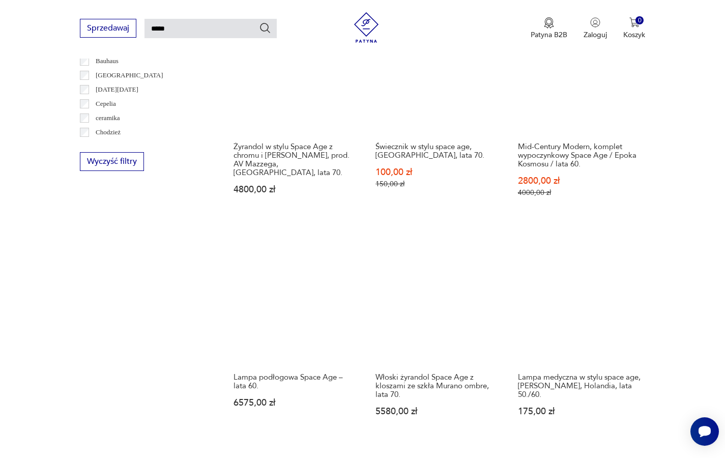
scroll to position [651, 0]
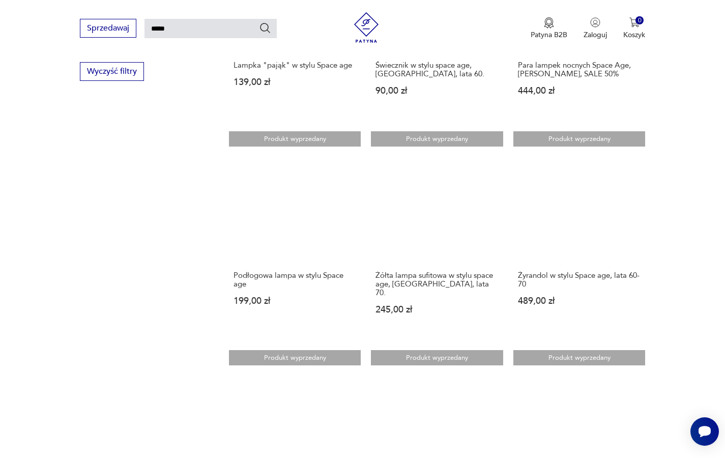
scroll to position [762, 0]
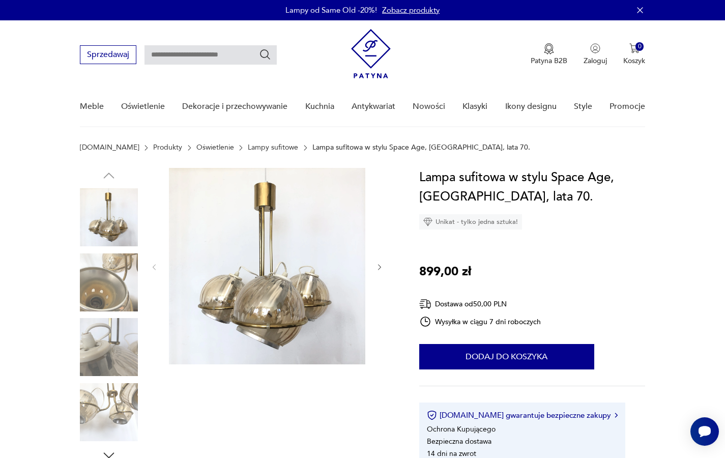
click at [297, 288] on img at bounding box center [267, 266] width 196 height 196
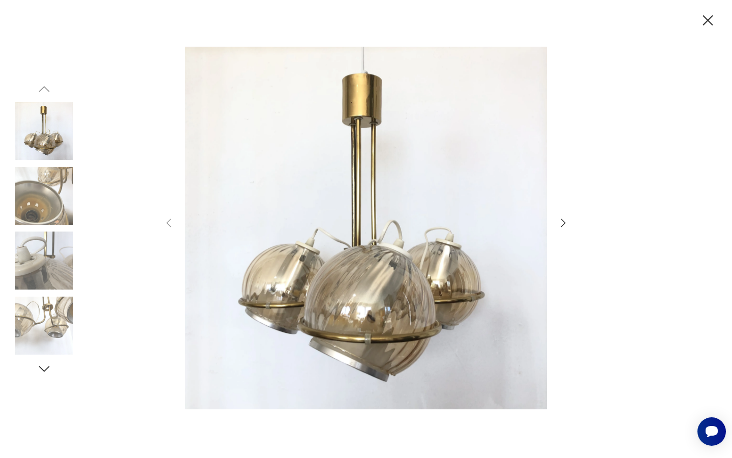
click at [560, 224] on icon "button" at bounding box center [563, 223] width 12 height 12
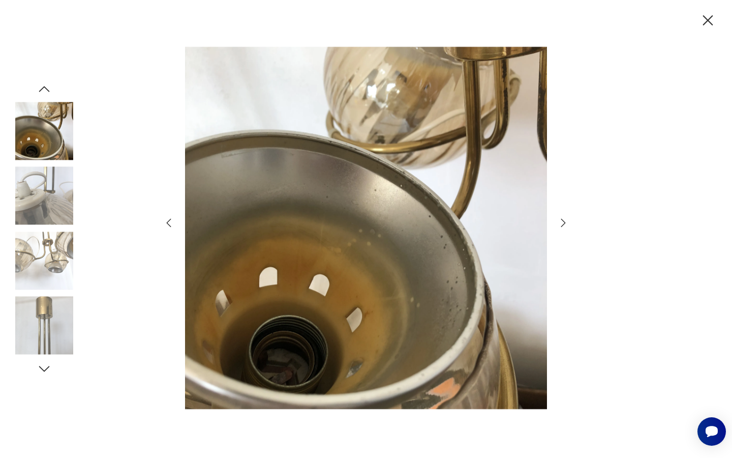
click at [560, 224] on icon "button" at bounding box center [563, 223] width 12 height 12
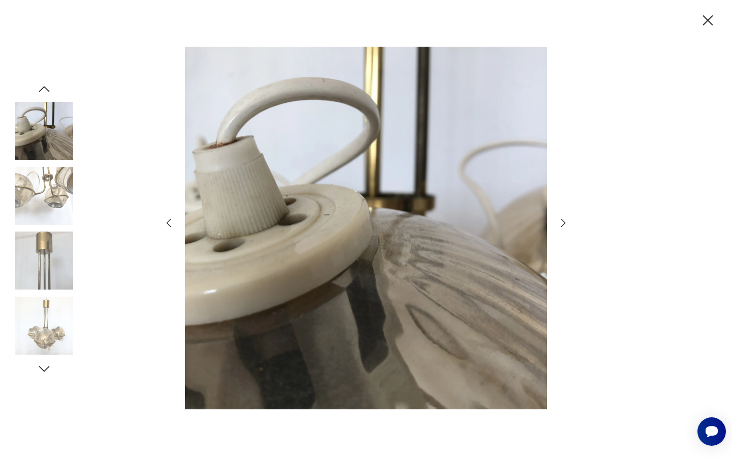
click at [560, 224] on icon "button" at bounding box center [563, 223] width 12 height 12
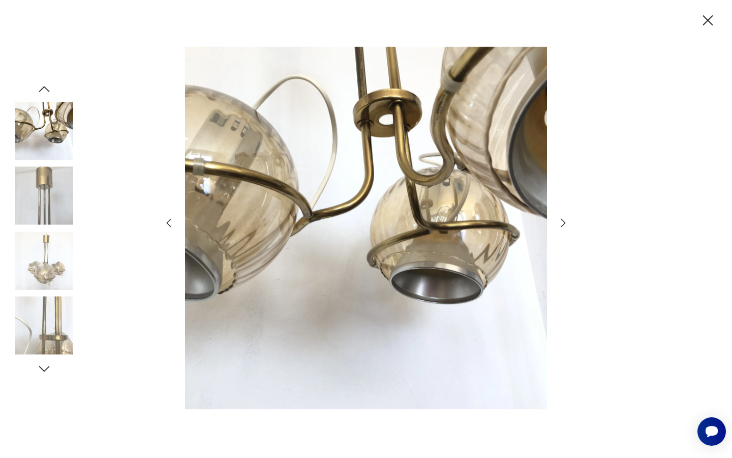
click at [560, 224] on icon "button" at bounding box center [563, 223] width 12 height 12
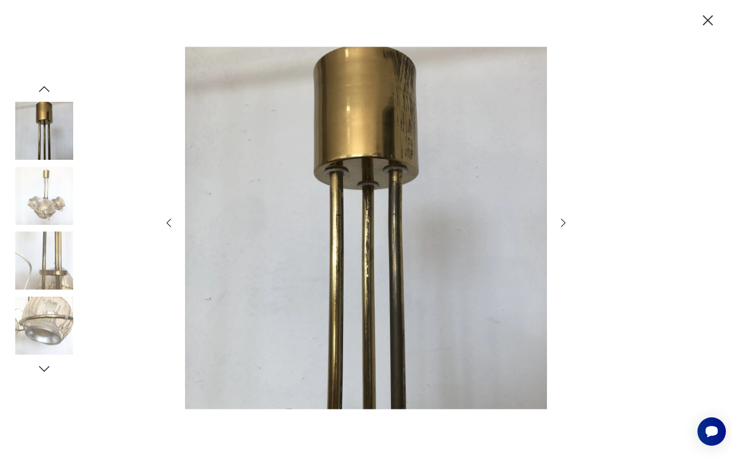
click at [560, 224] on icon "button" at bounding box center [563, 223] width 12 height 12
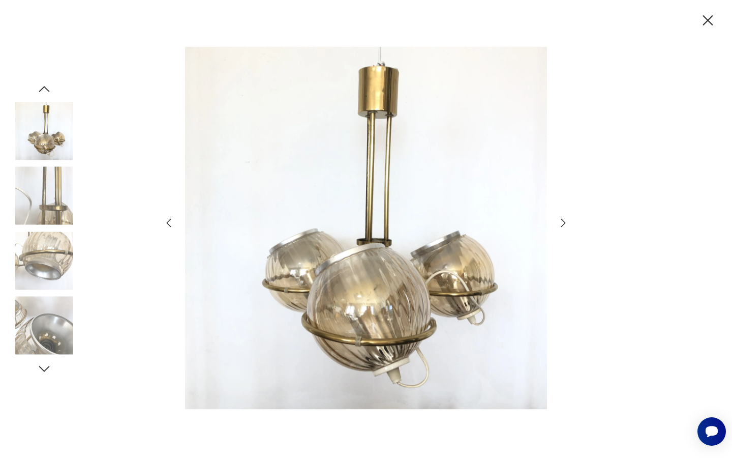
click at [560, 224] on icon "button" at bounding box center [563, 223] width 12 height 12
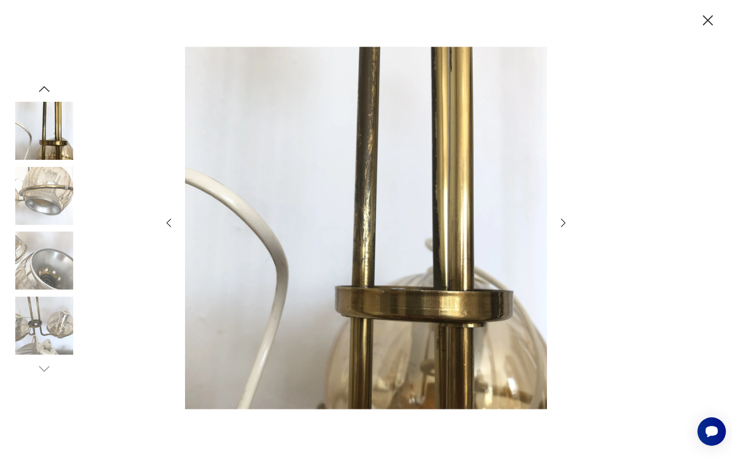
click at [560, 224] on icon "button" at bounding box center [563, 223] width 12 height 12
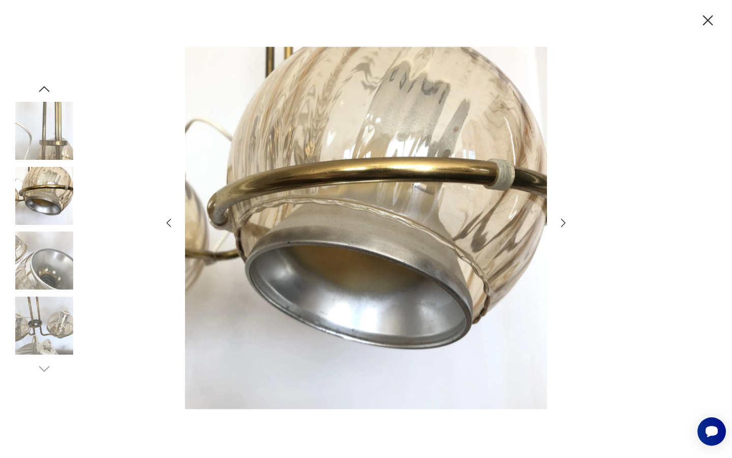
click at [706, 22] on icon "button" at bounding box center [708, 21] width 18 height 18
